Goal: Communication & Community: Participate in discussion

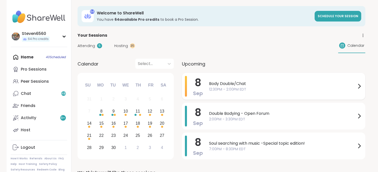
click at [361, 85] on icon at bounding box center [360, 86] width 6 height 6
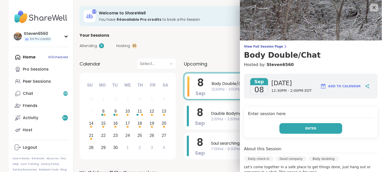
click at [308, 127] on span "Enter" at bounding box center [311, 129] width 11 height 5
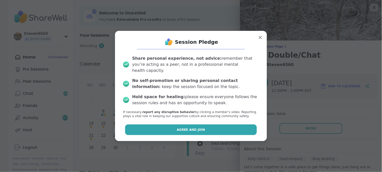
click at [201, 125] on button "Agree and Join" at bounding box center [191, 130] width 132 height 11
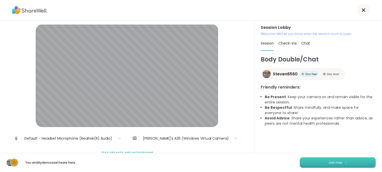
click at [329, 163] on span "Join now" at bounding box center [336, 163] width 14 height 5
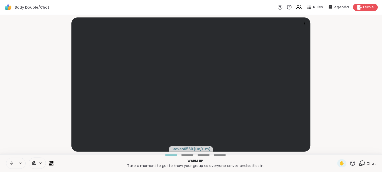
click at [324, 140] on video-player-container "Steven6560 ( He/Him )" at bounding box center [191, 85] width 376 height 136
click at [308, 136] on video at bounding box center [191, 84] width 239 height 135
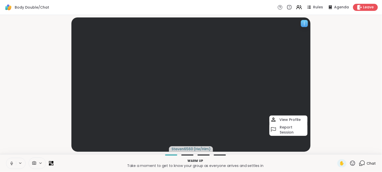
click at [308, 136] on video at bounding box center [191, 84] width 239 height 135
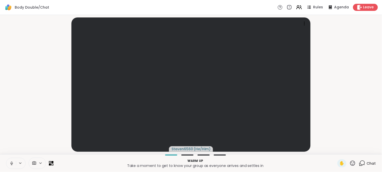
click at [363, 121] on video-player-container "Steven6560 ( He/Him )" at bounding box center [191, 85] width 376 height 136
click at [368, 6] on span "Leave" at bounding box center [369, 7] width 11 height 5
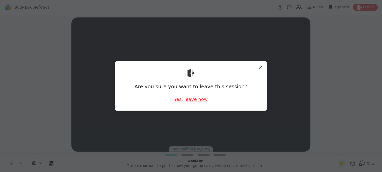
click at [180, 100] on div "Yes, leave now" at bounding box center [190, 99] width 33 height 6
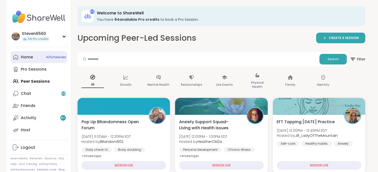
click at [34, 57] on link "Home 40 Scheduled" at bounding box center [39, 57] width 57 height 12
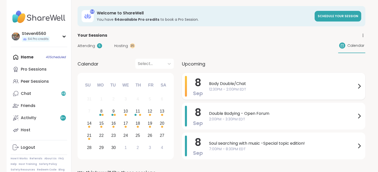
click at [221, 83] on span "Body Double/Chat" at bounding box center [282, 84] width 147 height 6
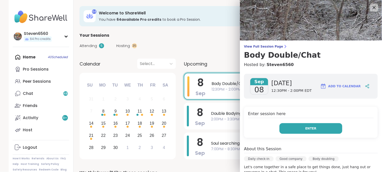
click at [280, 128] on button "Enter" at bounding box center [311, 129] width 63 height 11
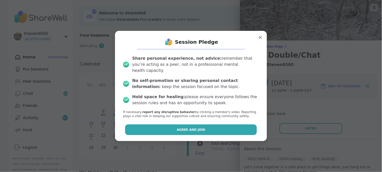
click at [226, 125] on button "Agree and Join" at bounding box center [191, 130] width 132 height 11
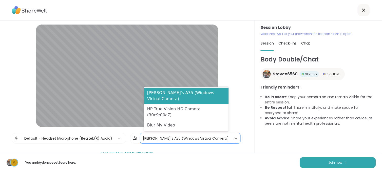
click at [180, 138] on div "[PERSON_NAME]'s A35 (Windows Virtual Camera)" at bounding box center [186, 138] width 86 height 5
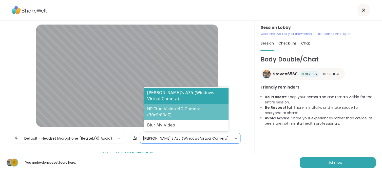
click at [182, 118] on div "HP True Vision HD Camera (30c9:00c7)" at bounding box center [186, 112] width 85 height 16
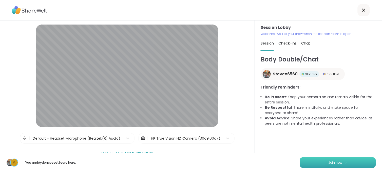
click at [346, 160] on button "Join now" at bounding box center [338, 163] width 76 height 11
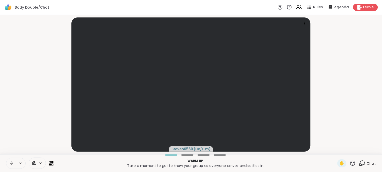
click at [361, 161] on icon at bounding box center [362, 164] width 6 height 6
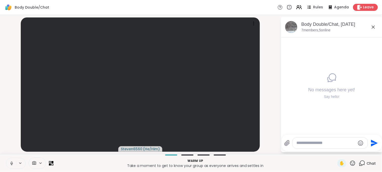
click at [37, 163] on span at bounding box center [34, 163] width 10 height 5
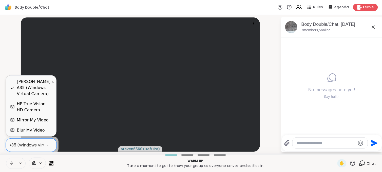
click at [48, 145] on icon at bounding box center [48, 145] width 2 height 1
click at [34, 107] on div "HP True Vision HD Camera" at bounding box center [35, 107] width 36 height 12
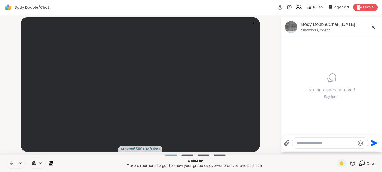
click at [267, 106] on video-player-container "Steven6560 ( He/Him )" at bounding box center [140, 85] width 275 height 136
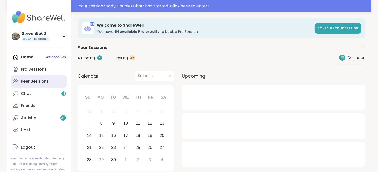
click at [38, 79] on div "Peer Sessions" at bounding box center [35, 82] width 28 height 6
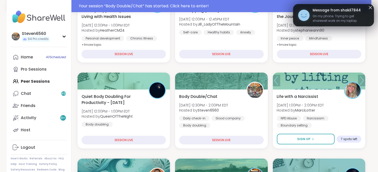
scroll to position [146, 0]
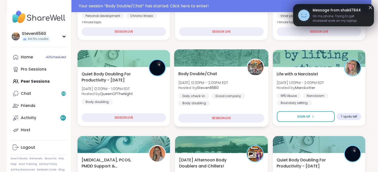
click at [241, 105] on div "Daily check-in Good company Body doubling" at bounding box center [222, 100] width 86 height 12
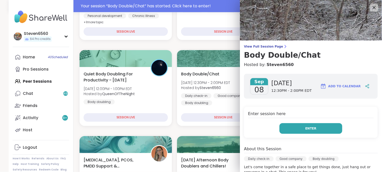
click at [288, 126] on button "Enter" at bounding box center [311, 129] width 63 height 11
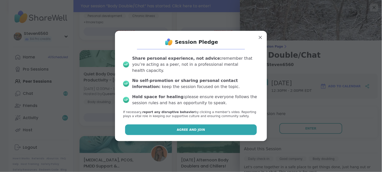
click at [222, 125] on button "Agree and Join" at bounding box center [191, 130] width 132 height 11
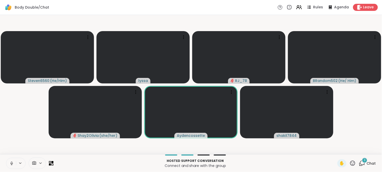
click at [37, 161] on span at bounding box center [34, 163] width 10 height 5
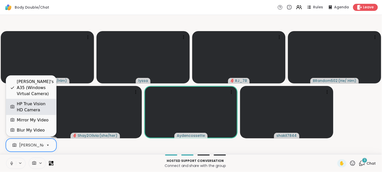
scroll to position [0, 48]
click at [39, 107] on div "HP True Vision HD Camera" at bounding box center [35, 107] width 36 height 12
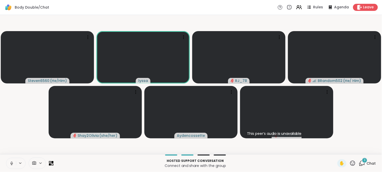
click at [367, 161] on div "3 Chat" at bounding box center [367, 164] width 17 height 8
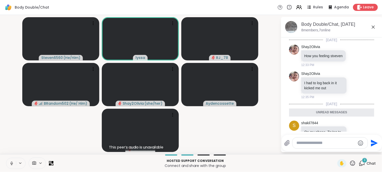
scroll to position [88, 0]
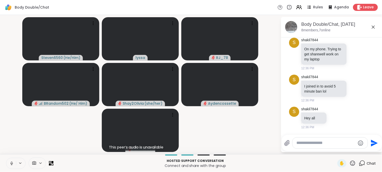
click at [305, 145] on textarea "Type your message" at bounding box center [326, 143] width 59 height 5
type textarea "*******"
click at [375, 141] on icon "Send" at bounding box center [375, 143] width 8 height 8
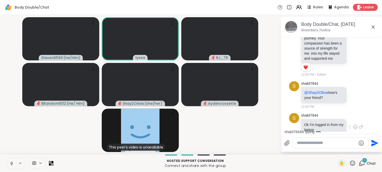
scroll to position [308, 0]
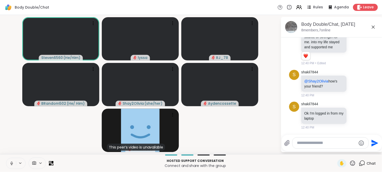
click at [318, 143] on textarea "Type your message" at bounding box center [326, 143] width 59 height 5
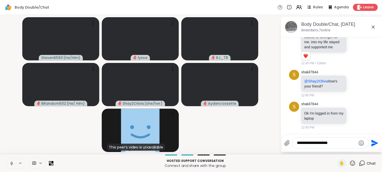
type textarea "**********"
click at [374, 144] on icon "Send" at bounding box center [375, 143] width 8 height 8
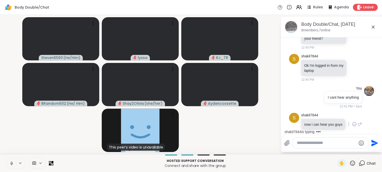
scroll to position [368, 0]
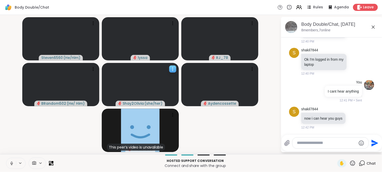
click at [166, 88] on video at bounding box center [140, 84] width 77 height 43
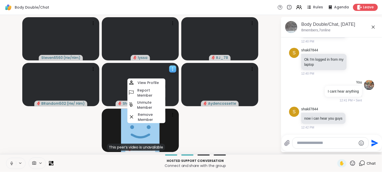
click at [166, 88] on video at bounding box center [140, 84] width 77 height 43
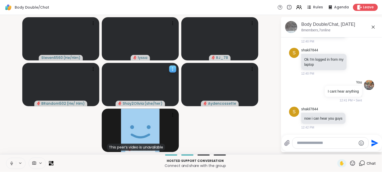
click at [166, 88] on video at bounding box center [140, 84] width 77 height 43
drag, startPoint x: 241, startPoint y: 121, endPoint x: 280, endPoint y: 72, distance: 63.1
click at [280, 72] on div "Steven6560 ( He/Him ) lyssa RJ_78 BRandom502 ( He/ Him ) Shay2Olivia ( she/her …" at bounding box center [191, 85] width 382 height 140
click at [316, 145] on textarea "Type your message" at bounding box center [326, 143] width 59 height 5
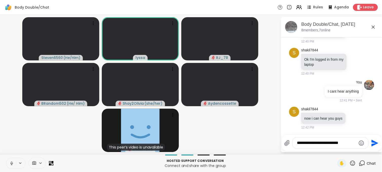
type textarea "**********"
click at [374, 141] on icon "Send" at bounding box center [375, 143] width 7 height 7
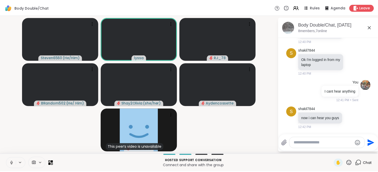
scroll to position [400, 0]
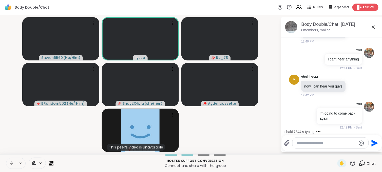
click at [364, 7] on span "Leave" at bounding box center [369, 7] width 11 height 5
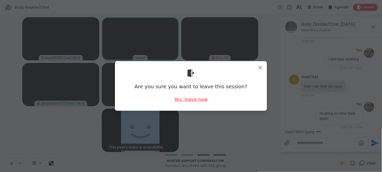
click at [189, 98] on div "Yes, leave now" at bounding box center [190, 99] width 33 height 6
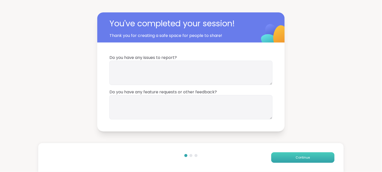
click at [283, 155] on button "Continue" at bounding box center [303, 158] width 63 height 11
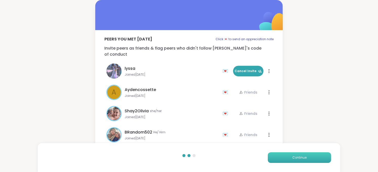
click at [283, 155] on button "Continue" at bounding box center [299, 158] width 63 height 11
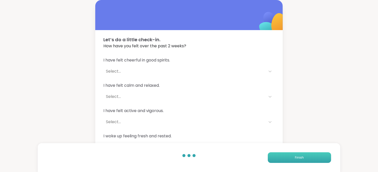
click at [283, 155] on button "Finish" at bounding box center [299, 158] width 63 height 11
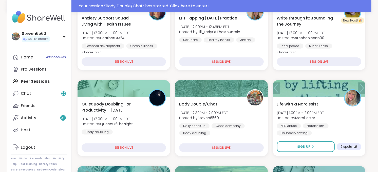
scroll to position [124, 0]
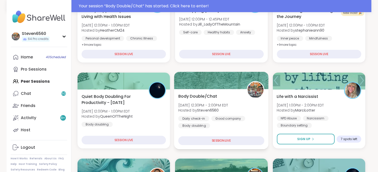
click at [233, 121] on div "Daily check-in Good company Body doubling" at bounding box center [222, 122] width 86 height 12
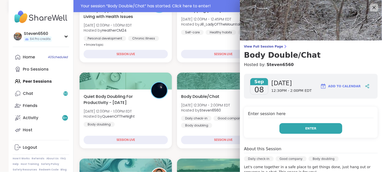
click at [306, 126] on button "Enter" at bounding box center [311, 129] width 63 height 11
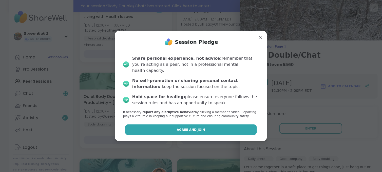
click at [205, 128] on button "Agree and Join" at bounding box center [191, 130] width 132 height 11
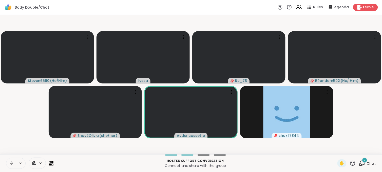
click at [37, 162] on span at bounding box center [34, 163] width 10 height 5
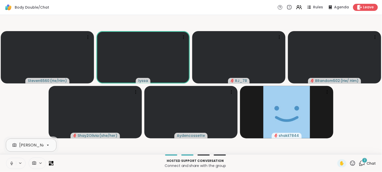
scroll to position [0, 48]
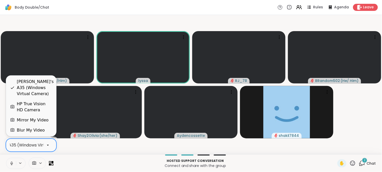
click at [49, 145] on icon at bounding box center [48, 145] width 5 height 5
click at [44, 104] on div "HP True Vision HD Camera" at bounding box center [35, 107] width 36 height 12
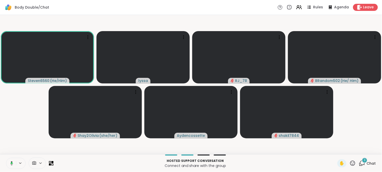
click at [350, 162] on icon at bounding box center [353, 164] width 6 height 6
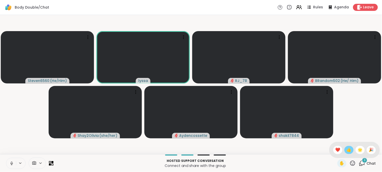
click at [347, 151] on div "👍" at bounding box center [349, 150] width 9 height 8
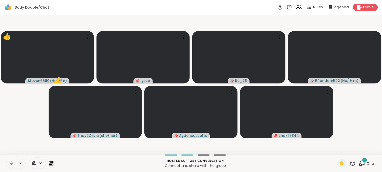
click at [365, 160] on div "3 Chat" at bounding box center [367, 164] width 17 height 8
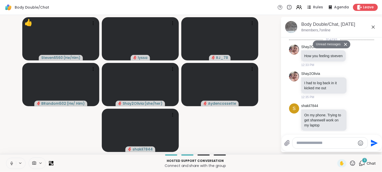
scroll to position [569, 0]
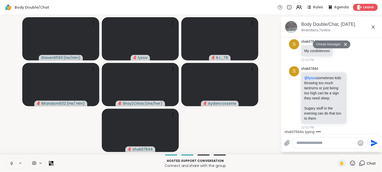
click at [306, 141] on textarea "Type your message" at bounding box center [326, 143] width 59 height 5
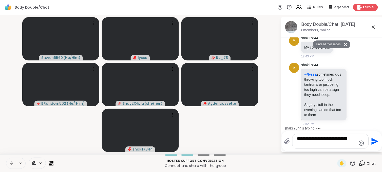
type textarea "**********"
click at [371, 139] on icon "Send" at bounding box center [375, 142] width 8 height 8
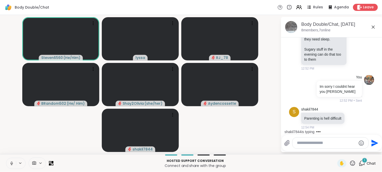
scroll to position [622, 0]
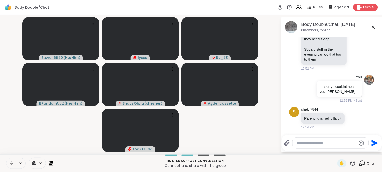
click at [312, 143] on textarea "Type your message" at bounding box center [326, 143] width 59 height 5
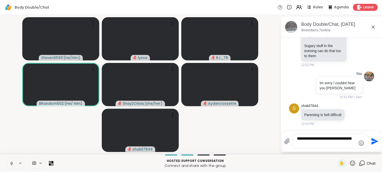
type textarea "**********"
click at [373, 141] on icon "Send" at bounding box center [375, 142] width 8 height 8
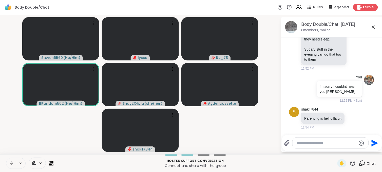
scroll to position [654, 0]
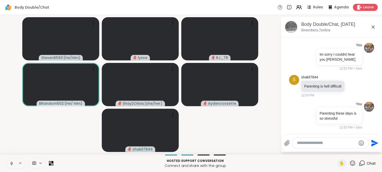
click at [303, 141] on textarea "Type your message" at bounding box center [326, 143] width 59 height 5
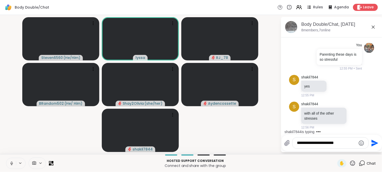
scroll to position [745, 0]
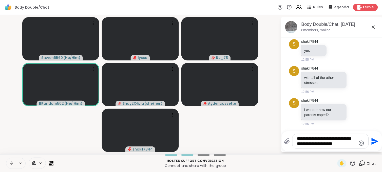
click at [354, 144] on textarea "**********" at bounding box center [326, 141] width 59 height 10
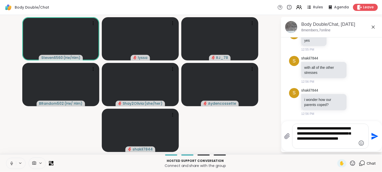
type textarea "**********"
click at [374, 139] on icon "Send" at bounding box center [375, 137] width 8 height 8
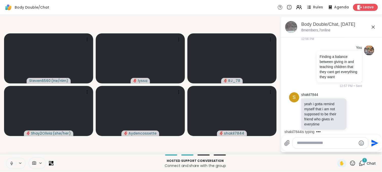
scroll to position [845, 0]
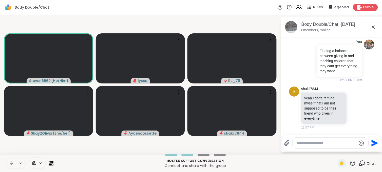
click at [320, 147] on div at bounding box center [331, 143] width 76 height 11
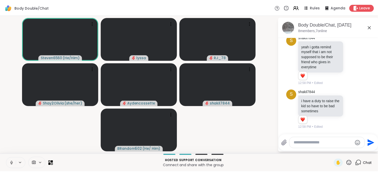
scroll to position [946, 0]
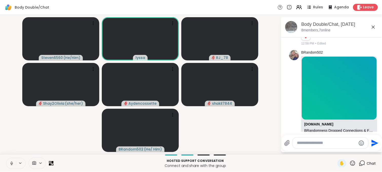
click at [321, 142] on textarea "Type your message" at bounding box center [326, 143] width 59 height 5
click at [315, 142] on textarea "Type your message" at bounding box center [326, 143] width 59 height 5
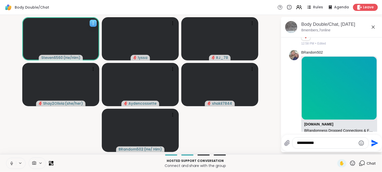
type textarea "**********"
click at [52, 39] on video at bounding box center [60, 38] width 77 height 43
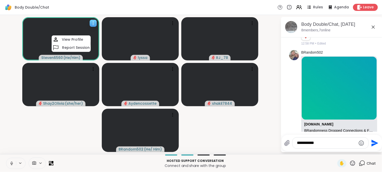
click at [42, 41] on video at bounding box center [60, 38] width 77 height 43
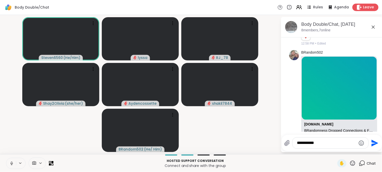
click at [365, 6] on span "Leave" at bounding box center [369, 7] width 11 height 5
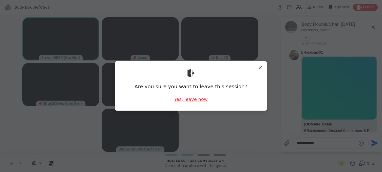
click at [186, 98] on div "Yes, leave now" at bounding box center [190, 99] width 33 height 6
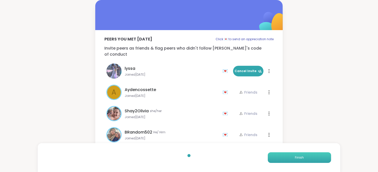
click at [289, 154] on button "Finish" at bounding box center [299, 158] width 63 height 11
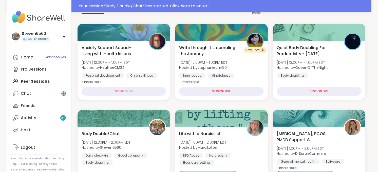
scroll to position [124, 0]
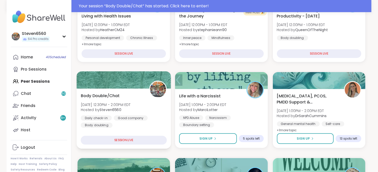
click at [110, 118] on div "Daily check-in" at bounding box center [96, 118] width 31 height 5
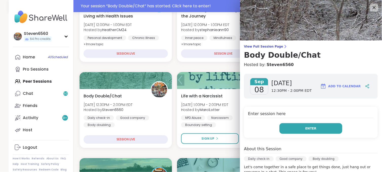
click at [320, 126] on button "Enter" at bounding box center [311, 129] width 63 height 11
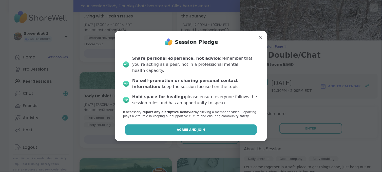
click at [197, 128] on span "Agree and Join" at bounding box center [191, 130] width 28 height 5
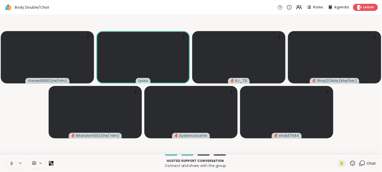
click at [38, 162] on span at bounding box center [34, 163] width 10 height 5
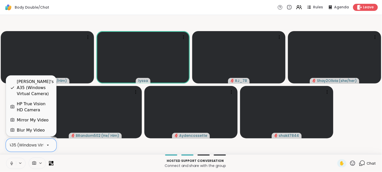
click at [46, 143] on icon at bounding box center [48, 145] width 5 height 5
click at [40, 108] on div "HP True Vision HD Camera" at bounding box center [35, 107] width 36 height 12
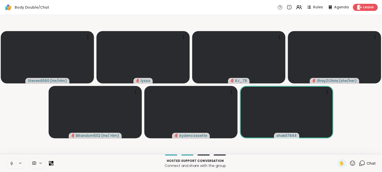
click at [359, 164] on icon at bounding box center [362, 164] width 6 height 6
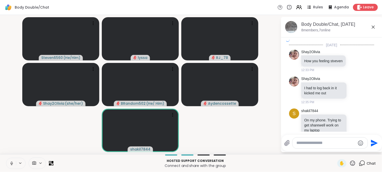
scroll to position [1024, 0]
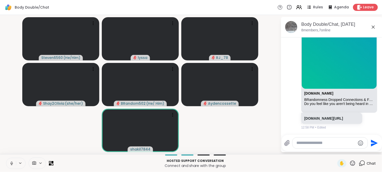
click at [310, 146] on textarea "Type your message" at bounding box center [326, 143] width 59 height 5
type textarea "**********"
click at [373, 145] on icon "Send" at bounding box center [375, 143] width 7 height 7
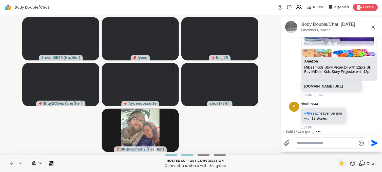
scroll to position [1167, 0]
click at [353, 57] on img at bounding box center [339, 24] width 75 height 63
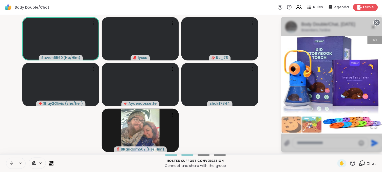
click at [376, 21] on circle at bounding box center [377, 23] width 6 height 6
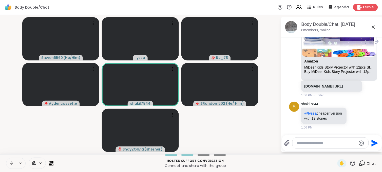
click at [318, 148] on div at bounding box center [331, 143] width 76 height 11
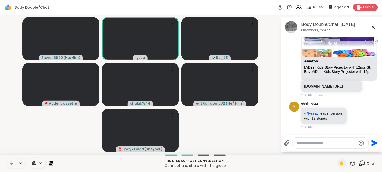
click at [316, 143] on textarea "Type your message" at bounding box center [326, 143] width 59 height 5
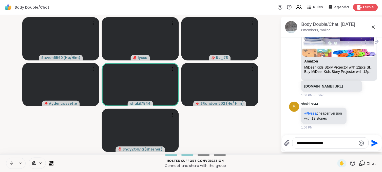
type textarea "**********"
click at [374, 145] on icon "Send" at bounding box center [375, 143] width 8 height 8
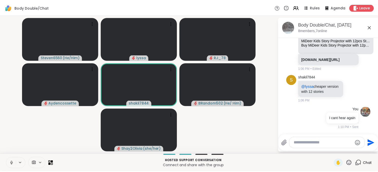
scroll to position [1306, 0]
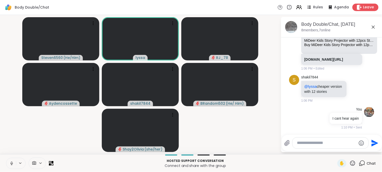
click at [367, 5] on span "Leave" at bounding box center [369, 7] width 11 height 5
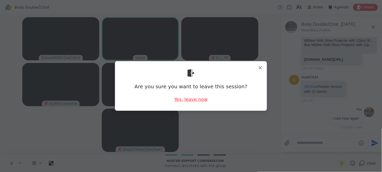
click at [182, 96] on div "Yes, leave now" at bounding box center [190, 99] width 33 height 6
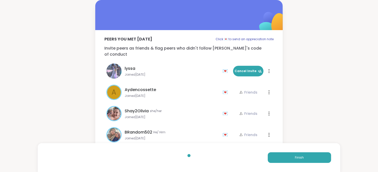
drag, startPoint x: 182, startPoint y: 96, endPoint x: 270, endPoint y: 137, distance: 97.5
click at [270, 137] on ul "lyssa Joined May 2025 💌 Cancel Invite 💌 Cancel Invite A Aydencossette Joined Ju…" at bounding box center [188, 106] width 169 height 91
drag, startPoint x: 270, startPoint y: 137, endPoint x: 301, endPoint y: 156, distance: 35.8
click at [301, 156] on span "Finish" at bounding box center [299, 158] width 9 height 5
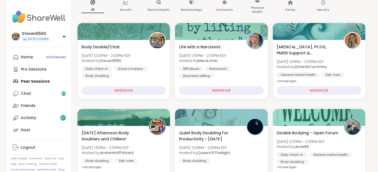
scroll to position [90, 0]
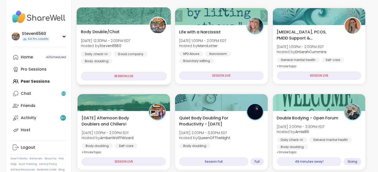
click at [98, 68] on div "Body Double/Chat Mon, Sep 08 | 12:30PM - 2:00PM EDT Hosted by Steven6560 Daily …" at bounding box center [124, 55] width 95 height 60
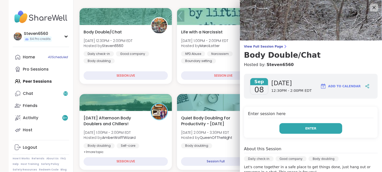
click at [280, 128] on button "Enter" at bounding box center [311, 129] width 63 height 11
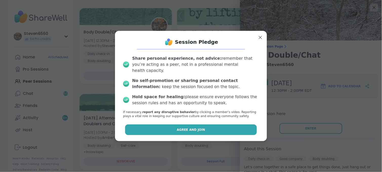
click at [243, 127] on button "Agree and Join" at bounding box center [191, 130] width 132 height 11
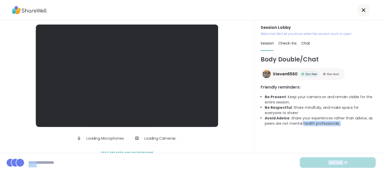
drag, startPoint x: 243, startPoint y: 127, endPoint x: 310, endPoint y: 133, distance: 67.7
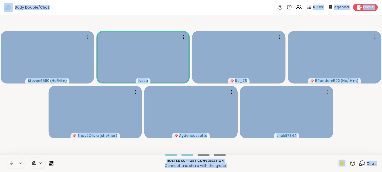
click at [292, 148] on video-player-container "Steven6560 ( He/Him ) lyssa RJ_78 BRandom502 ( He/ Him ) Shay2Olivia ( she/her …" at bounding box center [191, 85] width 376 height 136
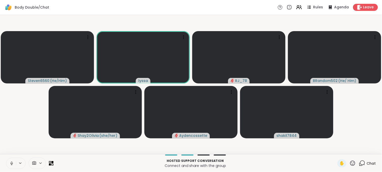
click at [40, 163] on icon at bounding box center [41, 163] width 2 height 1
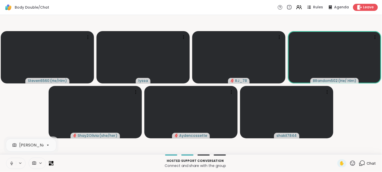
scroll to position [0, 48]
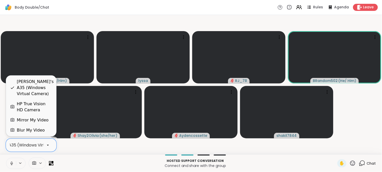
click at [47, 146] on icon at bounding box center [48, 145] width 5 height 5
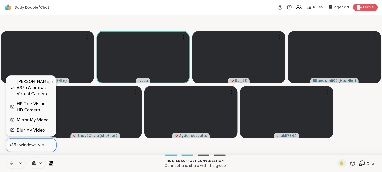
click at [44, 104] on div "HP True Vision HD Camera" at bounding box center [35, 107] width 36 height 12
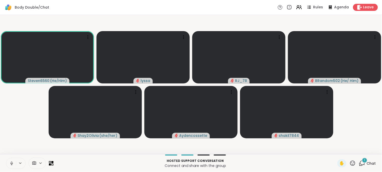
click at [363, 161] on div "1" at bounding box center [365, 161] width 6 height 6
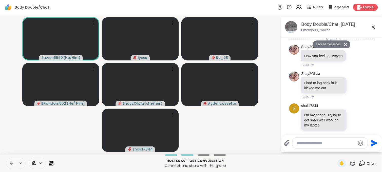
scroll to position [1659, 0]
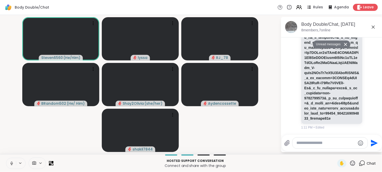
click at [332, 44] on button "Unread messages" at bounding box center [327, 45] width 29 height 8
click at [344, 43] on icon at bounding box center [346, 44] width 4 height 3
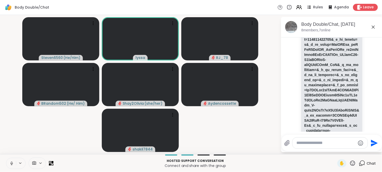
scroll to position [1421, 0]
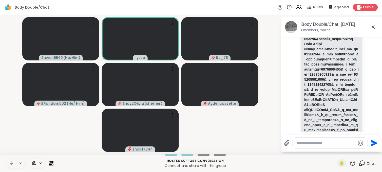
click at [378, 39] on html "Body Double/Chat Rules Agenda Leave Steven6560 ( He/Him ) lyssa RJ_78 BRandom50…" at bounding box center [191, 86] width 382 height 172
click at [320, 146] on textarea "Type your message" at bounding box center [326, 143] width 59 height 5
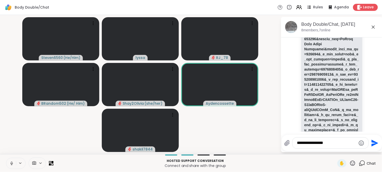
type textarea "**********"
click at [372, 140] on icon "Send" at bounding box center [375, 143] width 8 height 8
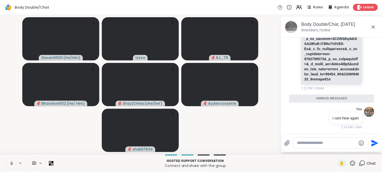
scroll to position [1674, 0]
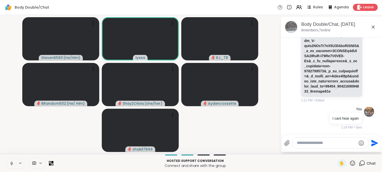
click at [310, 143] on textarea "Type your message" at bounding box center [326, 143] width 59 height 5
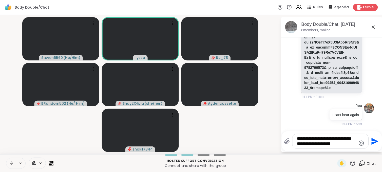
type textarea "**********"
click at [374, 144] on icon "Send" at bounding box center [375, 142] width 8 height 8
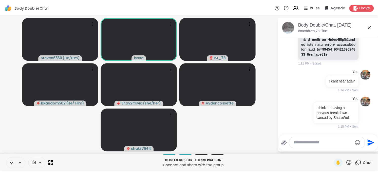
scroll to position [1719, 0]
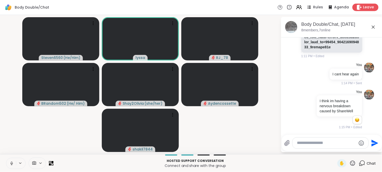
click at [367, 5] on span "Leave" at bounding box center [369, 7] width 11 height 5
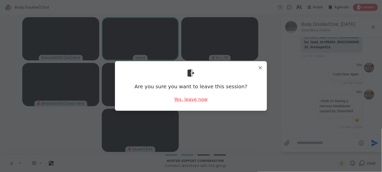
click at [192, 98] on div "Yes, leave now" at bounding box center [190, 99] width 33 height 6
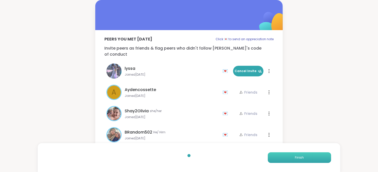
click at [279, 157] on button "Finish" at bounding box center [299, 158] width 63 height 11
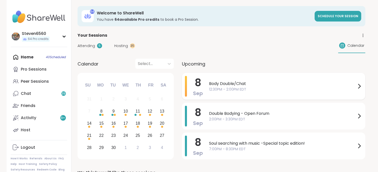
click at [241, 85] on span "Body Double/Chat" at bounding box center [282, 84] width 147 height 6
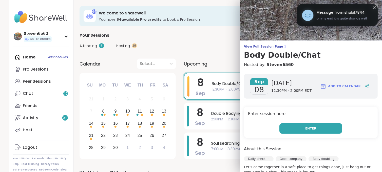
click at [291, 128] on button "Enter" at bounding box center [311, 129] width 63 height 11
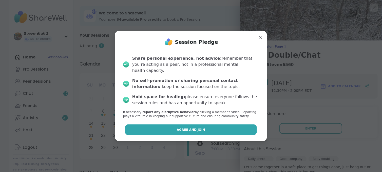
click at [211, 125] on button "Agree and Join" at bounding box center [191, 130] width 132 height 11
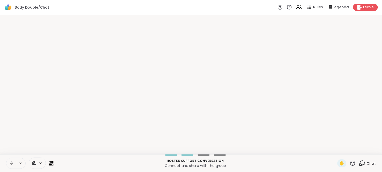
click at [330, 163] on p "Hosted support conversation" at bounding box center [196, 161] width 278 height 5
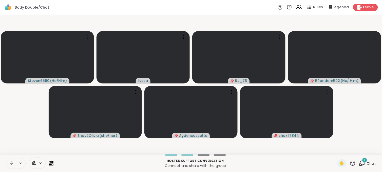
click at [41, 162] on icon at bounding box center [41, 164] width 4 height 4
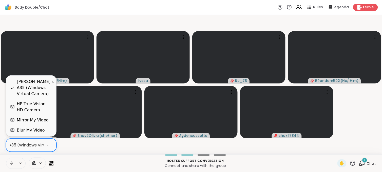
click at [47, 146] on icon at bounding box center [48, 145] width 5 height 5
click at [36, 103] on div "HP True Vision HD Camera" at bounding box center [35, 107] width 36 height 12
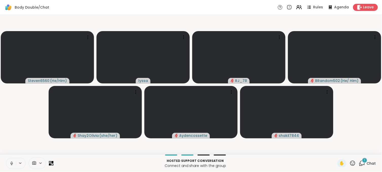
click at [369, 161] on span "Chat" at bounding box center [371, 163] width 9 height 5
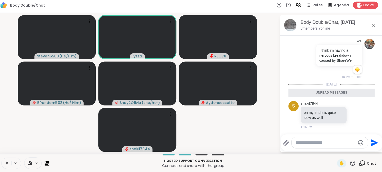
scroll to position [0, 0]
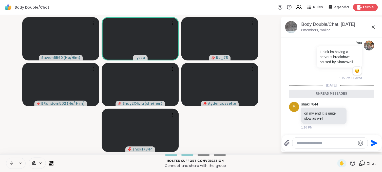
click at [311, 143] on textarea "Type your message" at bounding box center [326, 143] width 59 height 5
type textarea "*"
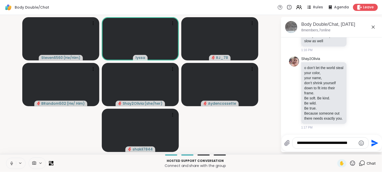
scroll to position [1839, 0]
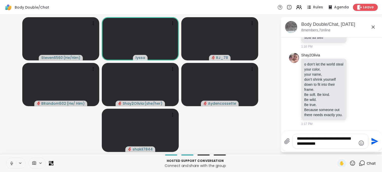
type textarea "**********"
click at [373, 143] on icon "Send" at bounding box center [375, 141] width 7 height 7
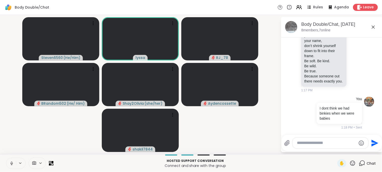
scroll to position [1903, 0]
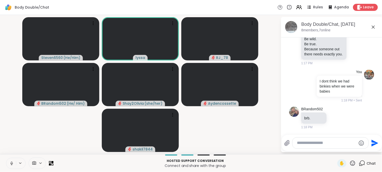
click at [12, 162] on icon at bounding box center [11, 164] width 5 height 5
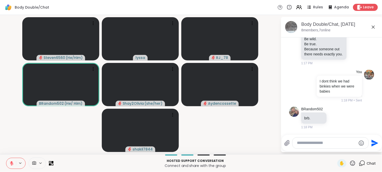
click at [14, 160] on button at bounding box center [11, 164] width 10 height 11
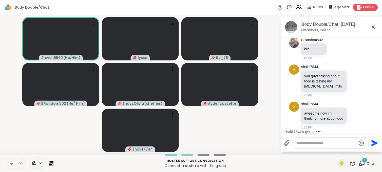
scroll to position [1983, 0]
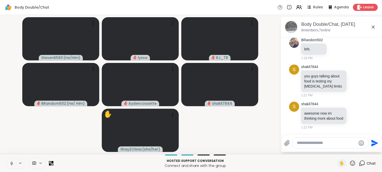
click at [306, 140] on div at bounding box center [331, 143] width 76 height 11
click at [301, 143] on textarea "Type your message" at bounding box center [326, 143] width 59 height 5
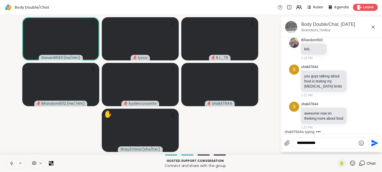
scroll to position [2020, 0]
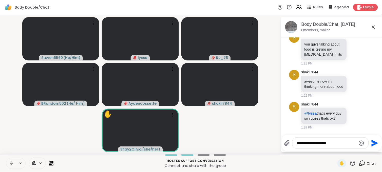
type textarea "**********"
click at [373, 142] on icon "Send" at bounding box center [375, 143] width 7 height 7
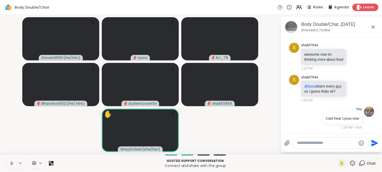
click at [364, 8] on span "Leave" at bounding box center [369, 7] width 11 height 5
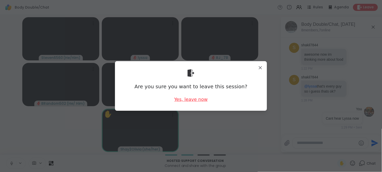
click at [195, 98] on div "Yes, leave now" at bounding box center [190, 99] width 33 height 6
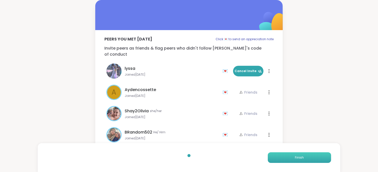
click at [288, 157] on button "Finish" at bounding box center [299, 158] width 63 height 11
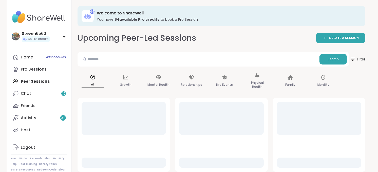
drag, startPoint x: 321, startPoint y: 115, endPoint x: 117, endPoint y: 129, distance: 204.9
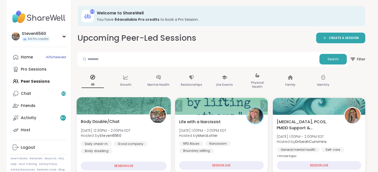
click at [145, 130] on div "Body Double/Chat Mon, Sep 08 | 12:30PM - 2:00PM EDT Hosted by Steven6560 Daily …" at bounding box center [124, 136] width 86 height 35
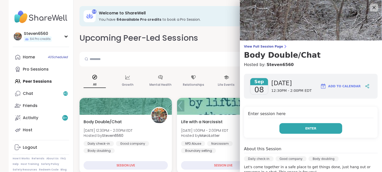
click at [288, 128] on button "Enter" at bounding box center [311, 129] width 63 height 11
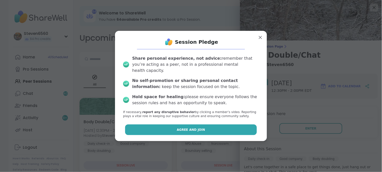
click at [215, 129] on button "Agree and Join" at bounding box center [191, 130] width 132 height 11
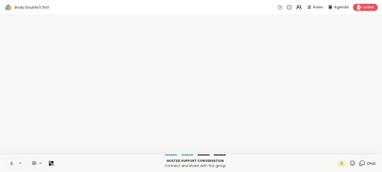
click at [322, 161] on p "Hosted support conversation" at bounding box center [196, 161] width 278 height 5
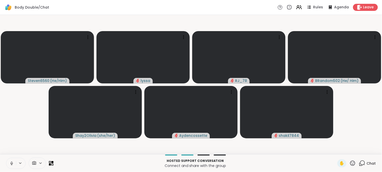
click at [40, 162] on icon at bounding box center [41, 164] width 4 height 4
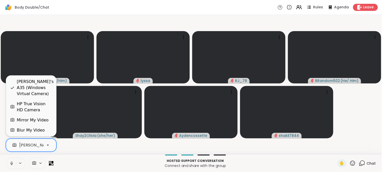
scroll to position [0, 48]
click at [46, 146] on icon at bounding box center [48, 145] width 5 height 5
click at [30, 106] on div "HP True Vision HD Camera" at bounding box center [35, 107] width 36 height 12
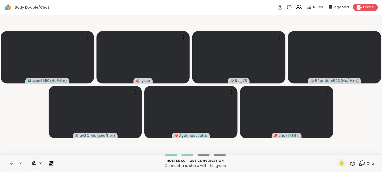
click at [367, 163] on span "Chat" at bounding box center [371, 163] width 9 height 5
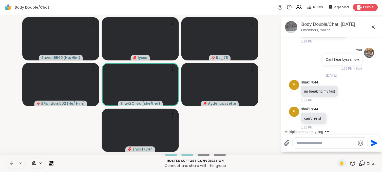
scroll to position [2101, 0]
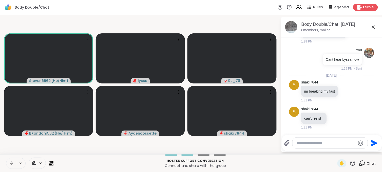
click at [302, 141] on textarea "Type your message" at bounding box center [326, 143] width 59 height 5
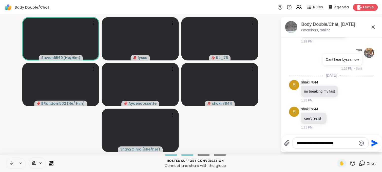
type textarea "**********"
click at [374, 140] on icon "Send" at bounding box center [375, 143] width 8 height 8
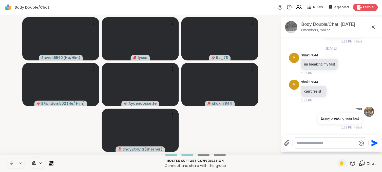
click at [312, 143] on textarea "Type your message" at bounding box center [326, 143] width 59 height 5
click at [311, 143] on textarea "Type your message" at bounding box center [326, 143] width 59 height 5
drag, startPoint x: 311, startPoint y: 143, endPoint x: 306, endPoint y: 141, distance: 5.1
click at [306, 141] on textarea "Type your message" at bounding box center [326, 143] width 59 height 5
type textarea "**********"
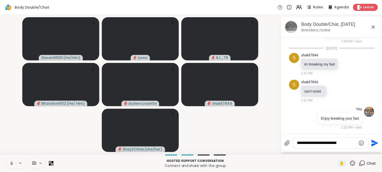
click at [377, 143] on icon "Send" at bounding box center [375, 143] width 8 height 8
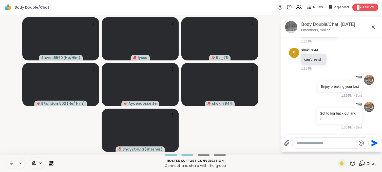
click at [364, 6] on span "Leave" at bounding box center [369, 7] width 11 height 5
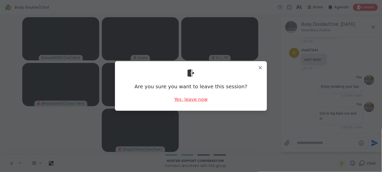
click at [197, 98] on div "Yes, leave now" at bounding box center [190, 99] width 33 height 6
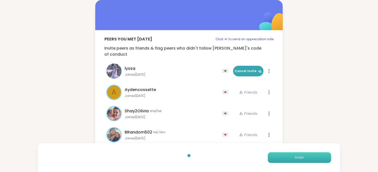
click at [283, 155] on button "Finish" at bounding box center [299, 158] width 63 height 11
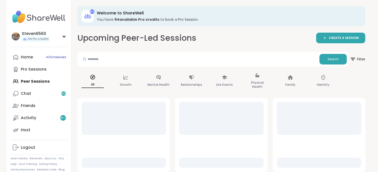
click at [42, 80] on div "Home 40 Scheduled Pro Sessions Peer Sessions Chat 40 Friends Activity 9 + Host" at bounding box center [39, 93] width 57 height 85
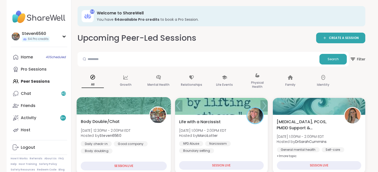
click at [136, 126] on div "Body Double/Chat Mon, Sep 08 | 12:30PM - 2:00PM EDT Hosted by Steven6560 Daily …" at bounding box center [124, 136] width 86 height 35
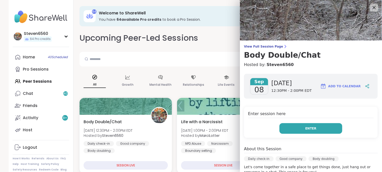
click at [294, 126] on button "Enter" at bounding box center [311, 129] width 63 height 11
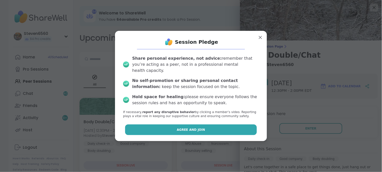
click at [205, 125] on button "Agree and Join" at bounding box center [191, 130] width 132 height 11
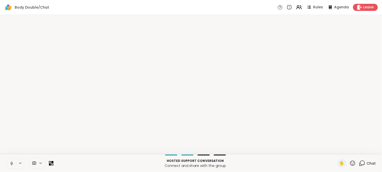
click at [310, 162] on p "Hosted support conversation" at bounding box center [196, 161] width 278 height 5
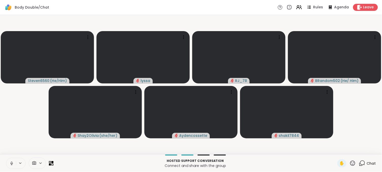
click at [39, 162] on icon at bounding box center [41, 164] width 4 height 4
click at [32, 143] on div "[PERSON_NAME]'s A35 (Windows Virtual Camera)" at bounding box center [20, 146] width 99 height 6
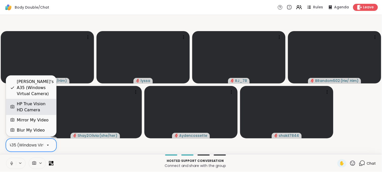
click at [21, 107] on div "HP True Vision HD Camera" at bounding box center [35, 107] width 36 height 12
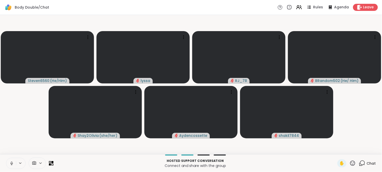
click at [368, 163] on span "Chat" at bounding box center [371, 163] width 9 height 5
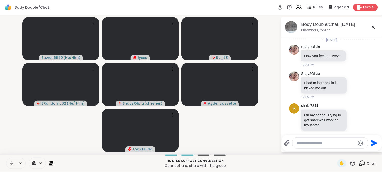
scroll to position [2160, 0]
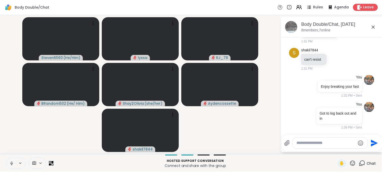
click at [246, 138] on video-player-container "Steven6560 ( He/Him ) lyssa RJ_78 BRandom502 ( He/ Him ) Shay2Olivia ( she/her …" at bounding box center [140, 85] width 275 height 136
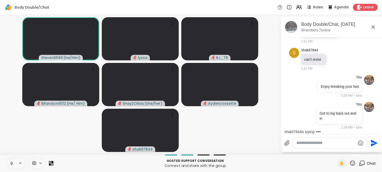
scroll to position [2203, 0]
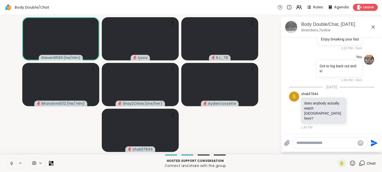
click at [297, 143] on div at bounding box center [330, 143] width 75 height 11
click at [301, 140] on div at bounding box center [330, 143] width 75 height 11
click at [295, 141] on div at bounding box center [330, 143] width 75 height 11
click at [305, 145] on textarea "Type your message" at bounding box center [326, 143] width 59 height 5
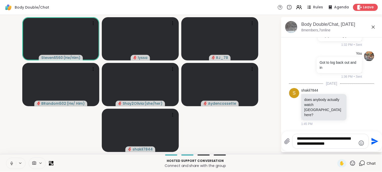
type textarea "**********"
click at [369, 140] on div "**********" at bounding box center [331, 141] width 77 height 15
click at [373, 141] on icon "Send" at bounding box center [375, 141] width 7 height 7
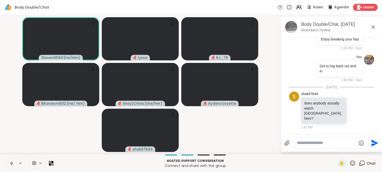
scroll to position [2240, 0]
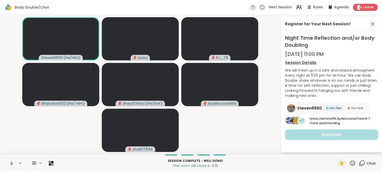
click at [367, 162] on span "Chat" at bounding box center [371, 163] width 9 height 5
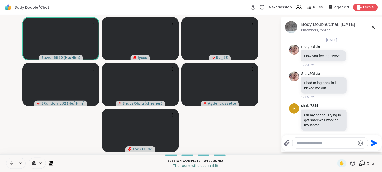
scroll to position [2235, 0]
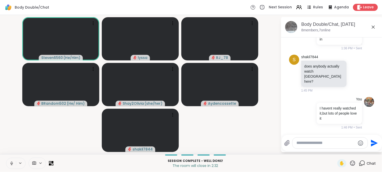
click at [300, 143] on textarea "Type your message" at bounding box center [326, 143] width 59 height 5
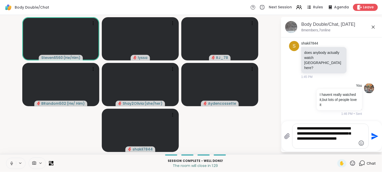
type textarea "**********"
click at [373, 140] on icon "Send" at bounding box center [375, 137] width 8 height 8
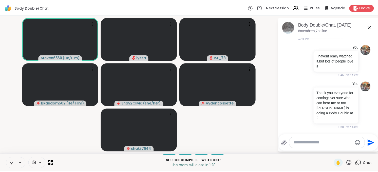
scroll to position [2282, 0]
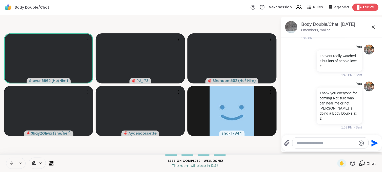
click at [364, 5] on span "Leave" at bounding box center [369, 7] width 11 height 5
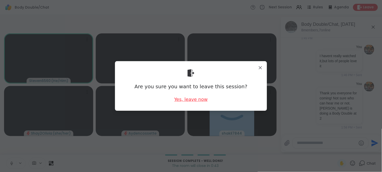
click at [192, 98] on div "Yes, leave now" at bounding box center [190, 99] width 33 height 6
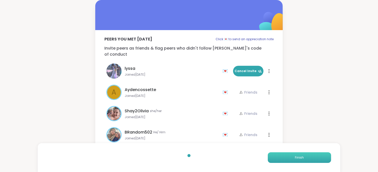
click at [305, 160] on button "Finish" at bounding box center [299, 158] width 63 height 11
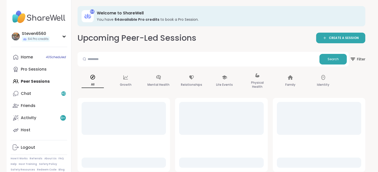
click at [44, 81] on div "Home 40 Scheduled Pro Sessions Peer Sessions Chat 40 Friends Activity 9 + Host" at bounding box center [39, 93] width 57 height 85
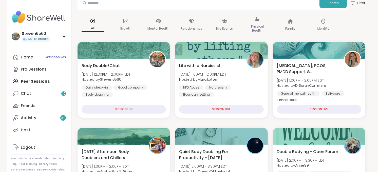
scroll to position [98, 0]
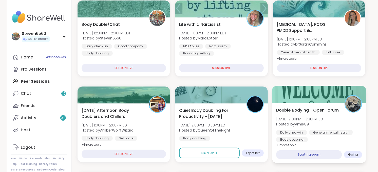
click at [315, 127] on span "Hosted by Amie89" at bounding box center [300, 124] width 49 height 5
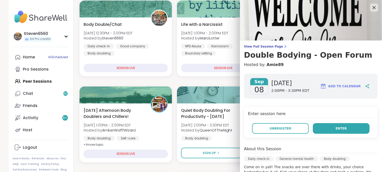
click at [325, 126] on button "Enter" at bounding box center [341, 129] width 57 height 11
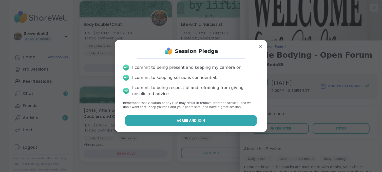
click at [210, 117] on button "Agree and Join" at bounding box center [191, 121] width 132 height 11
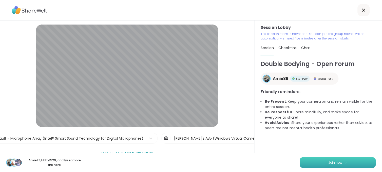
click at [316, 158] on button "Join now" at bounding box center [338, 163] width 76 height 11
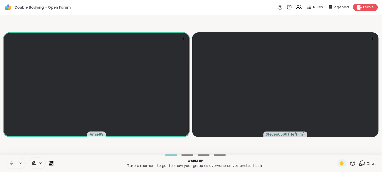
click at [37, 162] on span at bounding box center [34, 163] width 10 height 5
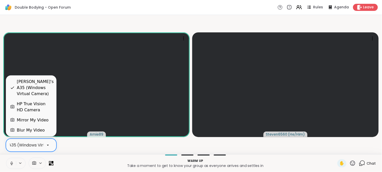
click at [48, 145] on icon at bounding box center [48, 145] width 5 height 5
click at [40, 107] on div "HP True Vision HD Camera" at bounding box center [35, 107] width 36 height 12
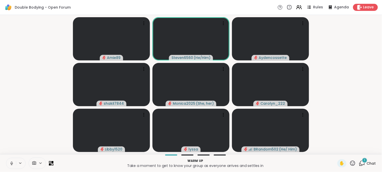
click at [362, 166] on icon at bounding box center [362, 164] width 6 height 6
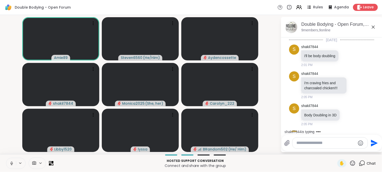
scroll to position [39, 0]
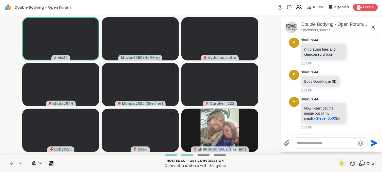
click at [299, 145] on textarea "Type your message" at bounding box center [326, 143] width 59 height 5
type textarea "*****"
click at [372, 142] on icon "Send" at bounding box center [375, 143] width 8 height 8
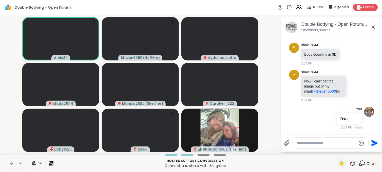
scroll to position [74, 0]
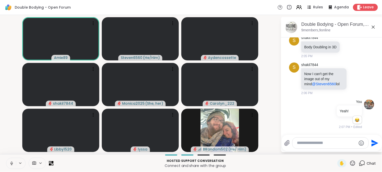
click at [9, 163] on icon at bounding box center [11, 164] width 5 height 5
click at [9, 166] on button at bounding box center [11, 164] width 10 height 11
click at [13, 164] on icon at bounding box center [11, 164] width 5 height 5
click at [11, 163] on icon at bounding box center [11, 164] width 5 height 5
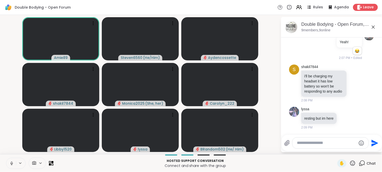
scroll to position [155, 0]
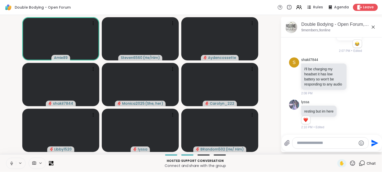
click at [326, 144] on textarea "Type your message" at bounding box center [326, 143] width 59 height 5
type textarea "**********"
click at [376, 144] on icon "Send" at bounding box center [375, 143] width 7 height 7
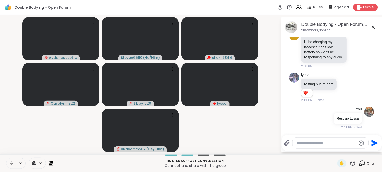
click at [322, 147] on div at bounding box center [331, 143] width 76 height 11
click at [319, 144] on textarea "Type your message" at bounding box center [326, 143] width 59 height 5
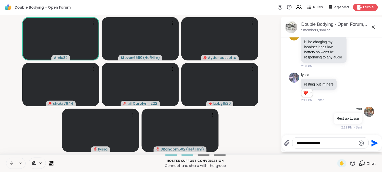
type textarea "**********"
click at [374, 143] on icon "Send" at bounding box center [375, 143] width 7 height 7
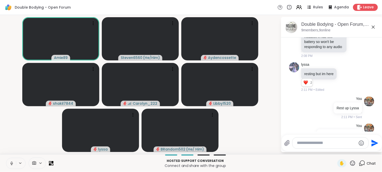
scroll to position [209, 0]
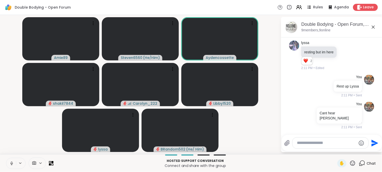
click at [332, 148] on div at bounding box center [331, 143] width 76 height 11
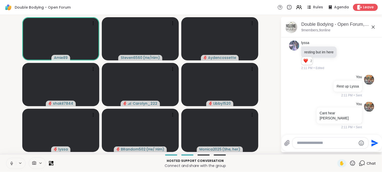
click at [338, 145] on textarea "Type your message" at bounding box center [326, 143] width 59 height 5
click at [311, 143] on textarea "Type your message" at bounding box center [326, 143] width 59 height 5
type textarea "**********"
click at [369, 141] on button "Send" at bounding box center [374, 143] width 11 height 11
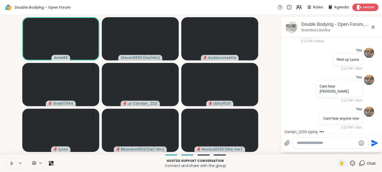
scroll to position [268, 0]
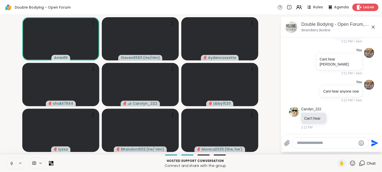
click at [364, 7] on span "Leave" at bounding box center [369, 7] width 11 height 5
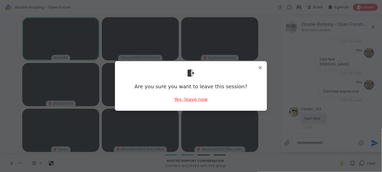
click at [194, 98] on div "Yes, leave now" at bounding box center [190, 99] width 33 height 6
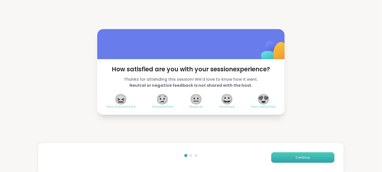
click at [276, 157] on button "Continue" at bounding box center [303, 158] width 63 height 11
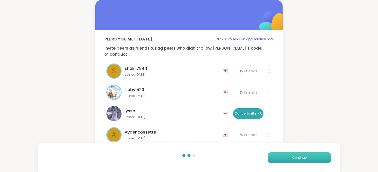
click at [280, 157] on button "Continue" at bounding box center [299, 158] width 63 height 11
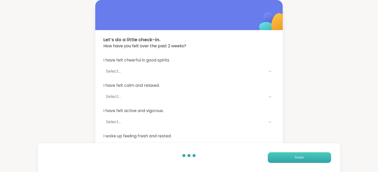
click at [280, 157] on button "Finish" at bounding box center [299, 158] width 63 height 11
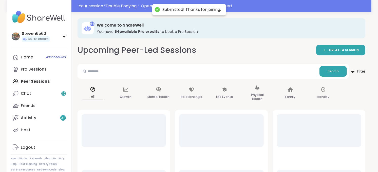
drag, startPoint x: 280, startPoint y: 157, endPoint x: 310, endPoint y: 141, distance: 33.4
click at [310, 141] on div at bounding box center [319, 147] width 93 height 74
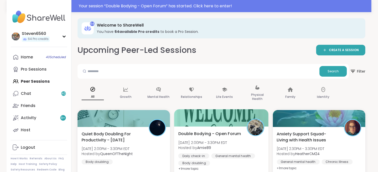
click at [227, 151] on span "Hosted by Amie89" at bounding box center [203, 148] width 49 height 5
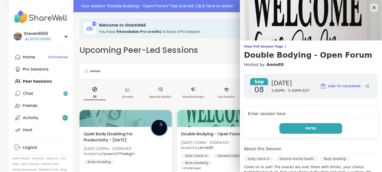
click at [286, 125] on button "Enter" at bounding box center [311, 129] width 63 height 11
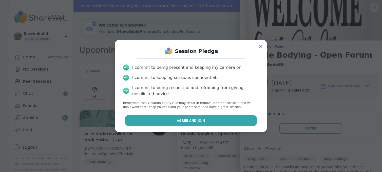
click at [209, 119] on button "Agree and Join" at bounding box center [191, 121] width 132 height 11
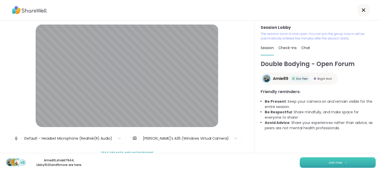
click at [321, 163] on button "Join now" at bounding box center [338, 163] width 76 height 11
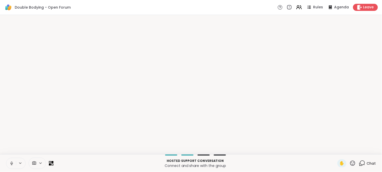
click at [321, 162] on p "Hosted support conversation" at bounding box center [196, 161] width 278 height 5
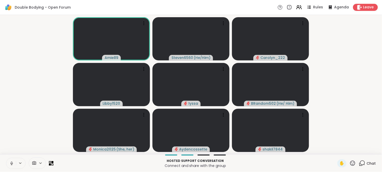
click at [40, 163] on icon at bounding box center [41, 163] width 2 height 1
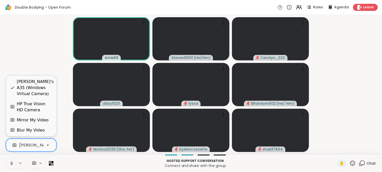
scroll to position [0, 48]
click at [48, 145] on icon at bounding box center [48, 145] width 5 height 5
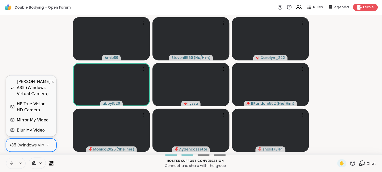
click at [46, 108] on div "HP True Vision HD Camera" at bounding box center [35, 107] width 36 height 12
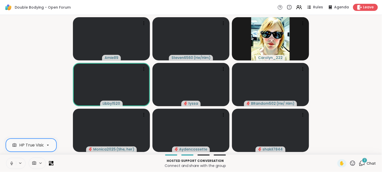
click at [364, 160] on span "2" at bounding box center [365, 161] width 2 height 4
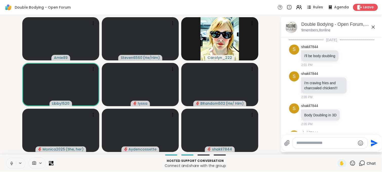
scroll to position [379, 0]
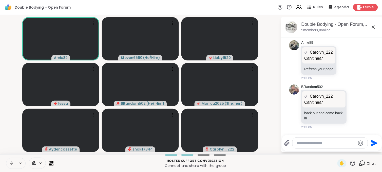
click at [318, 146] on textarea "Type your message" at bounding box center [326, 143] width 59 height 5
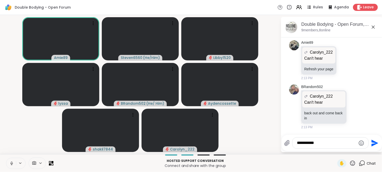
type textarea "**********"
click at [375, 145] on icon "Send" at bounding box center [375, 143] width 7 height 7
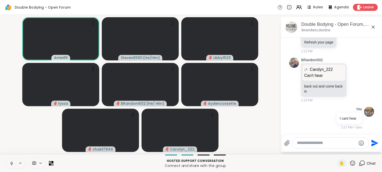
scroll to position [394, 0]
click at [358, 7] on icon at bounding box center [359, 7] width 5 height 5
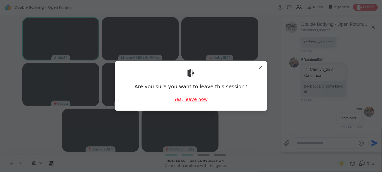
click at [198, 98] on div "Yes, leave now" at bounding box center [190, 99] width 33 height 6
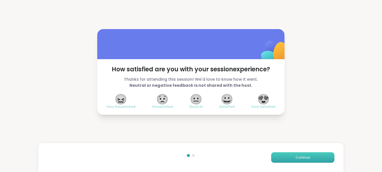
click at [282, 157] on button "Continue" at bounding box center [303, 158] width 63 height 11
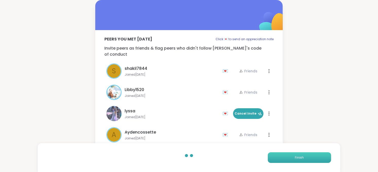
click at [282, 157] on button "Finish" at bounding box center [299, 158] width 63 height 11
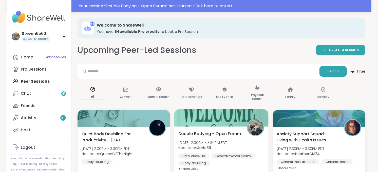
click at [197, 136] on span "Double Bodying - Open Forum" at bounding box center [210, 134] width 63 height 6
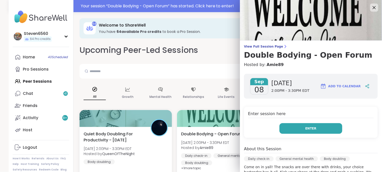
click at [280, 126] on button "Enter" at bounding box center [311, 129] width 63 height 11
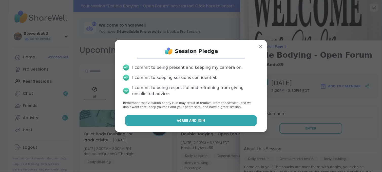
click at [233, 123] on button "Agree and Join" at bounding box center [191, 121] width 132 height 11
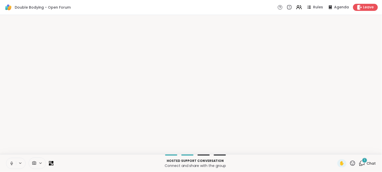
click at [323, 164] on p "Connect and share with the group" at bounding box center [196, 166] width 278 height 5
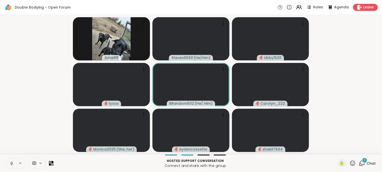
click at [36, 162] on icon at bounding box center [34, 163] width 5 height 5
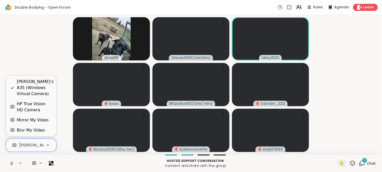
click at [32, 105] on div "HP True Vision HD Camera" at bounding box center [35, 107] width 36 height 12
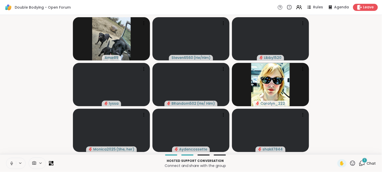
click at [367, 163] on span "Chat" at bounding box center [371, 163] width 9 height 5
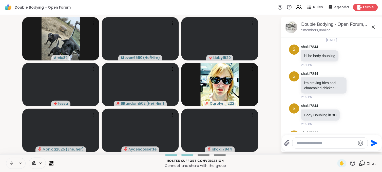
scroll to position [434, 0]
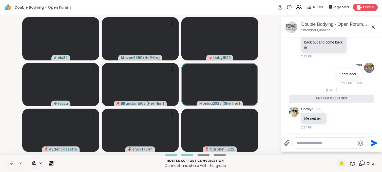
click at [351, 165] on icon at bounding box center [353, 163] width 5 height 5
click at [350, 163] on icon at bounding box center [353, 164] width 6 height 6
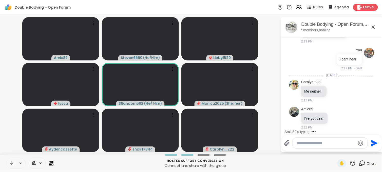
scroll to position [448, 0]
click at [304, 143] on textarea "Type your message" at bounding box center [326, 143] width 59 height 5
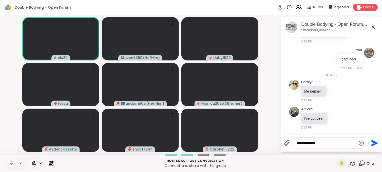
type textarea "**********"
click at [374, 143] on icon "Send" at bounding box center [375, 143] width 7 height 7
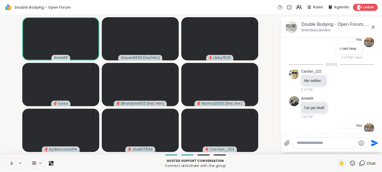
scroll to position [476, 0]
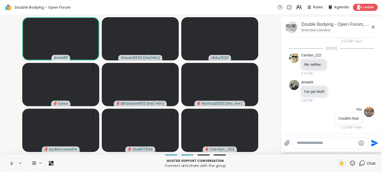
click at [274, 68] on video-player-container "Amie89 Steven6560 ( He/Him ) Libby1520 lyssa BRandom502 ( He/ Him ) Monica2025 …" at bounding box center [140, 85] width 275 height 136
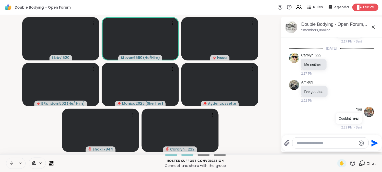
click at [364, 6] on span "Leave" at bounding box center [369, 7] width 11 height 5
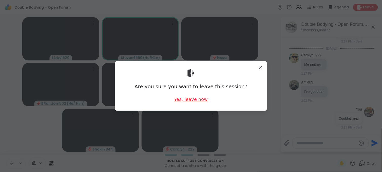
click at [189, 98] on div "Yes, leave now" at bounding box center [190, 99] width 33 height 6
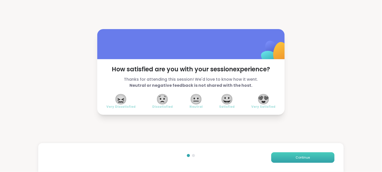
click at [283, 155] on button "Continue" at bounding box center [303, 158] width 63 height 11
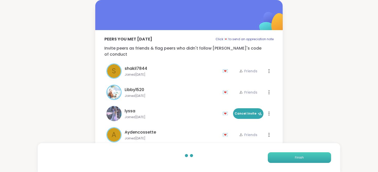
click at [284, 155] on button "Finish" at bounding box center [299, 158] width 63 height 11
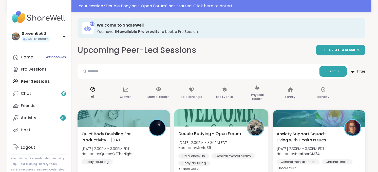
click at [206, 136] on span "Double Bodying - Open Forum" at bounding box center [210, 134] width 63 height 6
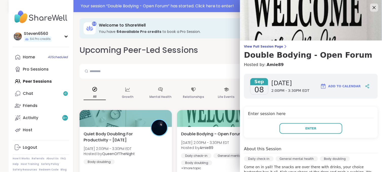
click at [300, 123] on div "Enter session here Enter" at bounding box center [311, 122] width 134 height 31
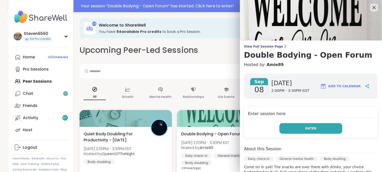
click at [299, 126] on button "Enter" at bounding box center [311, 129] width 63 height 11
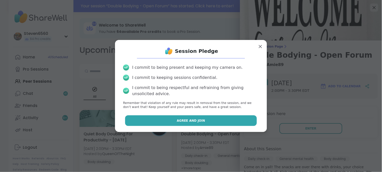
click at [195, 122] on span "Agree and Join" at bounding box center [191, 121] width 28 height 5
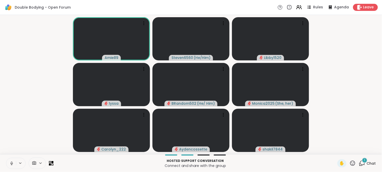
click at [38, 161] on div at bounding box center [37, 163] width 17 height 11
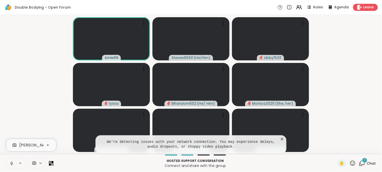
scroll to position [0, 48]
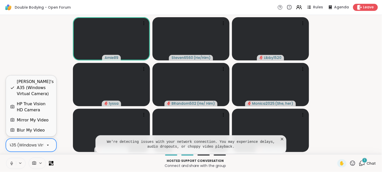
click at [45, 145] on div at bounding box center [48, 145] width 9 height 9
click at [32, 104] on div "HP True Vision HD Camera" at bounding box center [35, 107] width 36 height 12
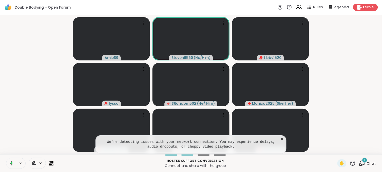
click at [282, 138] on icon at bounding box center [282, 139] width 5 height 5
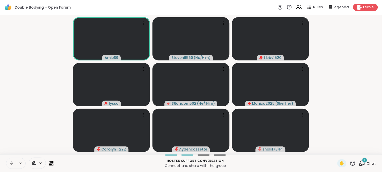
click at [368, 164] on span "Chat" at bounding box center [371, 163] width 9 height 5
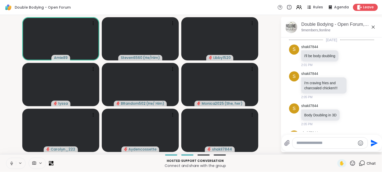
scroll to position [515, 0]
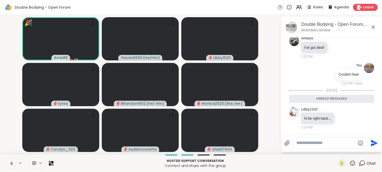
click at [352, 162] on icon at bounding box center [353, 164] width 6 height 6
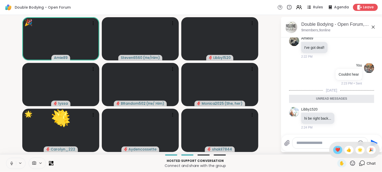
click at [336, 152] on span "❤️" at bounding box center [338, 150] width 5 height 6
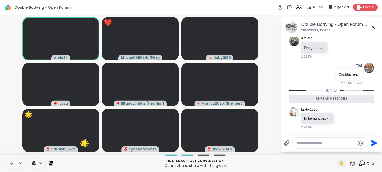
click at [350, 164] on icon at bounding box center [353, 164] width 6 height 6
click at [369, 150] on span "🎉" at bounding box center [371, 150] width 5 height 6
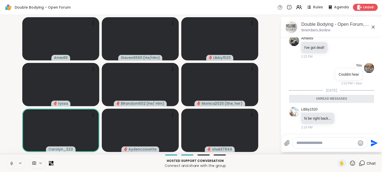
click at [350, 163] on icon at bounding box center [353, 164] width 6 height 6
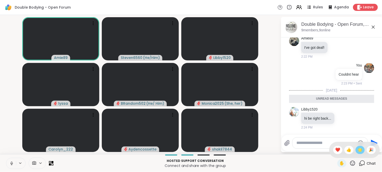
click at [358, 150] on span "🌟" at bounding box center [360, 150] width 5 height 6
click at [268, 98] on video-player-container "Amie89 Steven6560 ( He/Him ) Libby1520 lyssa BRandom502 ( He/ Him ) Monica2025 …" at bounding box center [140, 85] width 275 height 136
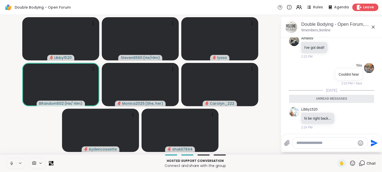
click at [364, 8] on span "Leave" at bounding box center [369, 7] width 11 height 5
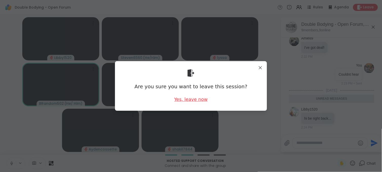
click at [190, 100] on div "Yes, leave now" at bounding box center [190, 99] width 33 height 6
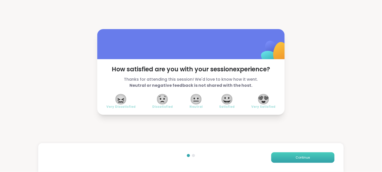
click at [290, 155] on button "Continue" at bounding box center [303, 158] width 63 height 11
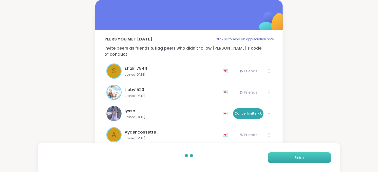
click at [292, 159] on button "Finish" at bounding box center [299, 158] width 63 height 11
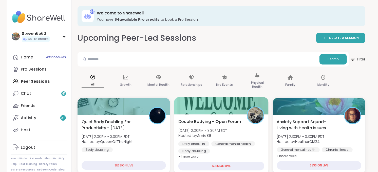
click at [227, 125] on span "Double Bodying - Open Forum" at bounding box center [210, 122] width 63 height 6
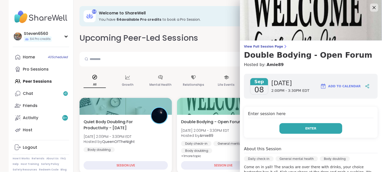
click at [283, 126] on button "Enter" at bounding box center [311, 129] width 63 height 11
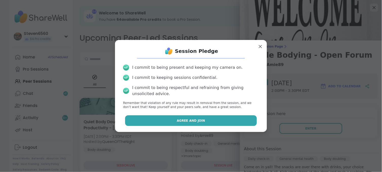
click at [235, 122] on button "Agree and Join" at bounding box center [191, 121] width 132 height 11
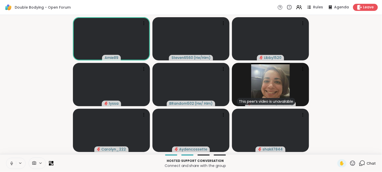
click at [39, 161] on div at bounding box center [37, 163] width 17 height 11
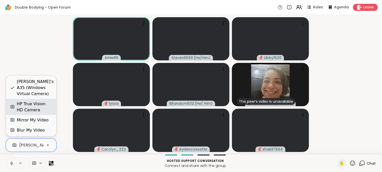
scroll to position [0, 48]
click at [35, 105] on div "HP True Vision HD Camera" at bounding box center [35, 107] width 36 height 12
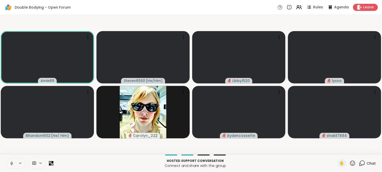
click at [371, 166] on span "Chat" at bounding box center [371, 163] width 9 height 5
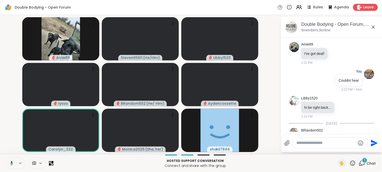
scroll to position [545, 0]
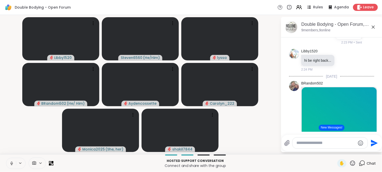
click at [11, 164] on icon at bounding box center [11, 164] width 3 height 2
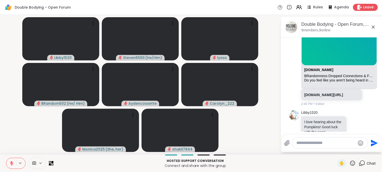
scroll to position [635, 0]
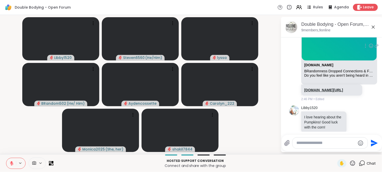
click at [334, 92] on link "sharewellnow.com/session/b466521f-47d0-4303-897b-90d86c79fb88" at bounding box center [324, 90] width 39 height 4
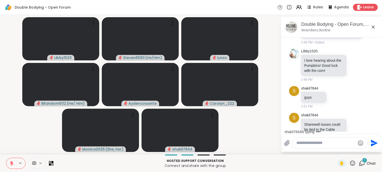
scroll to position [729, 0]
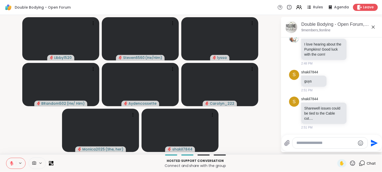
drag, startPoint x: 376, startPoint y: 129, endPoint x: 370, endPoint y: 124, distance: 7.9
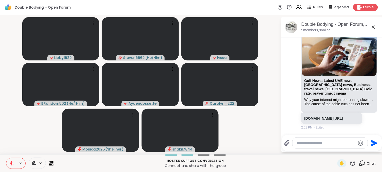
scroll to position [868, 0]
click at [325, 117] on link "gulfnews.com/technology/uae-internet-users-report-slowdowns-after-red-sea-cable…" at bounding box center [324, 119] width 39 height 4
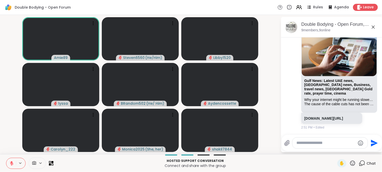
scroll to position [875, 0]
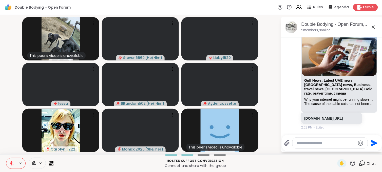
click at [13, 159] on button at bounding box center [11, 164] width 10 height 11
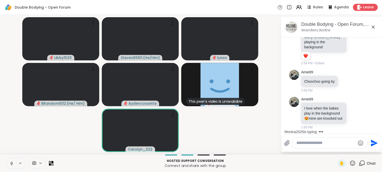
scroll to position [1031, 0]
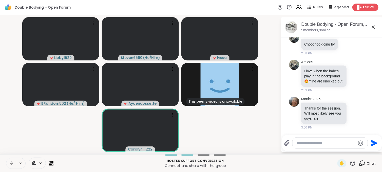
click at [358, 4] on div "Leave" at bounding box center [366, 7] width 26 height 7
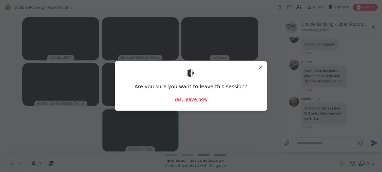
click at [184, 97] on div "Yes, leave now" at bounding box center [190, 99] width 33 height 6
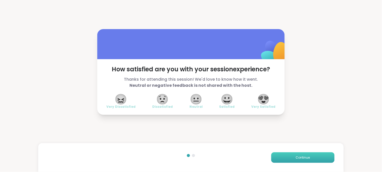
click at [278, 154] on button "Continue" at bounding box center [303, 158] width 63 height 11
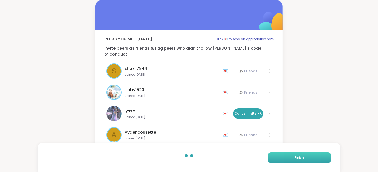
click at [277, 154] on button "Finish" at bounding box center [299, 158] width 63 height 11
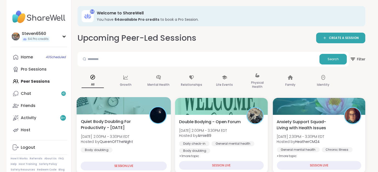
click at [120, 124] on span "Quiet Body Doubling For Productivity - [DATE]" at bounding box center [112, 125] width 63 height 12
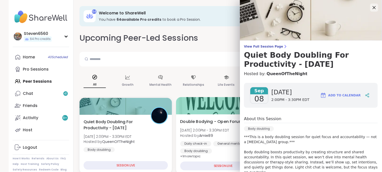
click at [209, 125] on span "Double Bodying - Open Forum" at bounding box center [212, 122] width 63 height 6
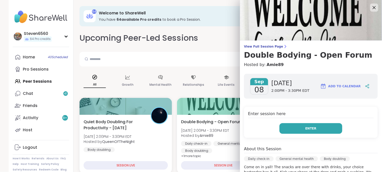
click at [297, 126] on button "Enter" at bounding box center [311, 129] width 63 height 11
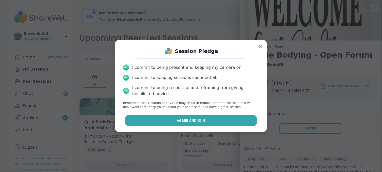
click at [212, 121] on button "Agree and Join" at bounding box center [191, 121] width 132 height 11
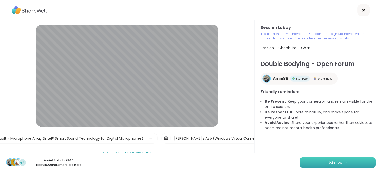
click at [315, 162] on button "Join now" at bounding box center [338, 163] width 76 height 11
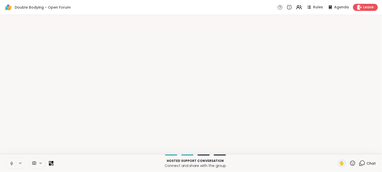
click at [223, 136] on video-player-container at bounding box center [191, 85] width 376 height 136
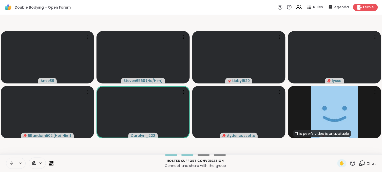
click at [38, 162] on span at bounding box center [34, 163] width 10 height 5
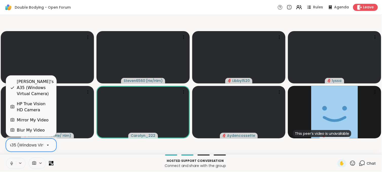
click at [46, 145] on icon at bounding box center [48, 145] width 5 height 5
click at [39, 104] on div "HP True Vision HD Camera" at bounding box center [35, 107] width 36 height 12
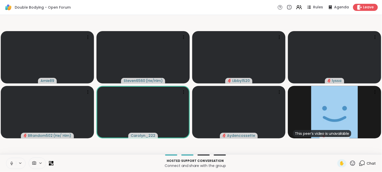
click at [367, 163] on span "Chat" at bounding box center [371, 163] width 9 height 5
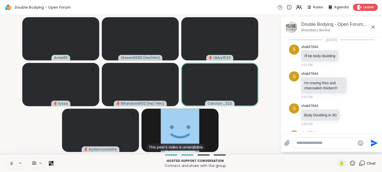
scroll to position [1033, 0]
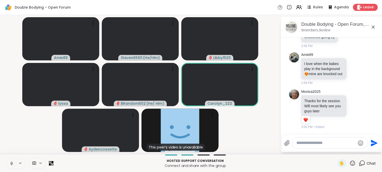
click at [10, 165] on icon at bounding box center [11, 164] width 5 height 5
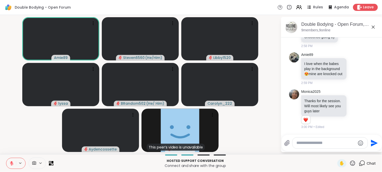
click at [11, 163] on icon at bounding box center [12, 164] width 4 height 4
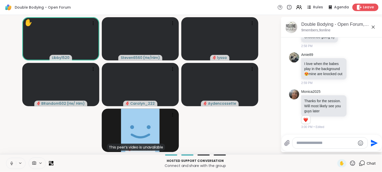
click at [364, 5] on span "Leave" at bounding box center [369, 7] width 11 height 5
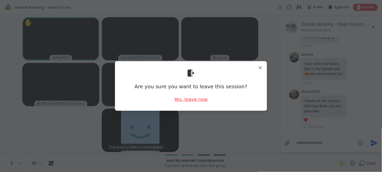
click at [196, 98] on div "Yes, leave now" at bounding box center [190, 99] width 33 height 6
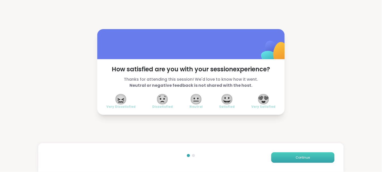
click at [296, 156] on span "Continue" at bounding box center [303, 158] width 14 height 5
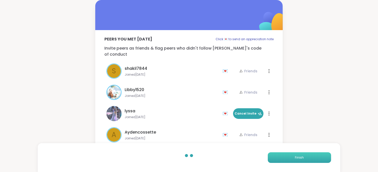
click at [290, 155] on button "Finish" at bounding box center [299, 158] width 63 height 11
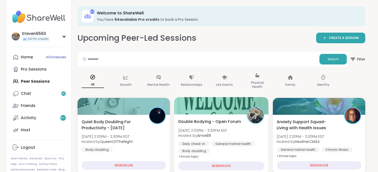
click at [222, 132] on div "Double Bodying - Open Forum Mon, Sep 08 | 2:00PM - 3:30PM EDT Hosted by Amie89 …" at bounding box center [222, 136] width 86 height 35
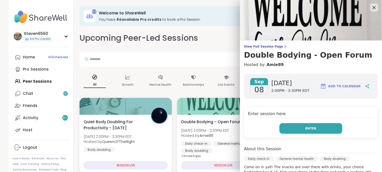
click at [287, 127] on button "Enter" at bounding box center [311, 129] width 63 height 11
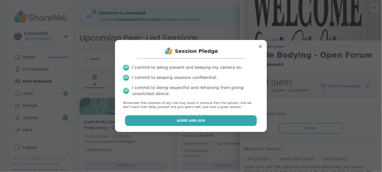
click at [225, 118] on button "Agree and Join" at bounding box center [191, 121] width 132 height 11
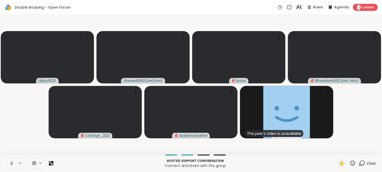
click at [41, 162] on icon at bounding box center [41, 164] width 4 height 4
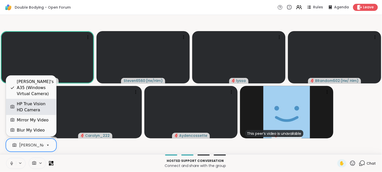
scroll to position [0, 48]
click at [32, 109] on div "HP True Vision HD Camera" at bounding box center [35, 107] width 36 height 12
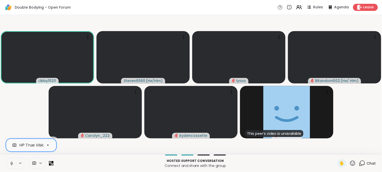
click at [261, 153] on div "Libby1520 Steven6560 ( He/Him ) lyssa BRandom502 ( He/ Him ) Carolyn_222 Aydenc…" at bounding box center [191, 85] width 382 height 140
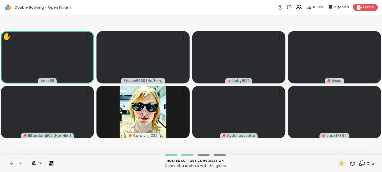
click at [258, 147] on video-player-container "✋ Amie89 Steven6560 ( He/Him ) Libby1520 lyssa BRandom502 ( He/ Him ) Carolyn_2…" at bounding box center [191, 85] width 376 height 136
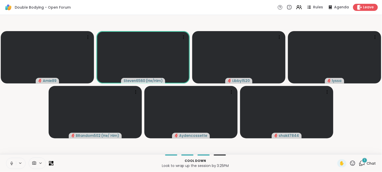
click at [10, 162] on icon at bounding box center [11, 164] width 5 height 5
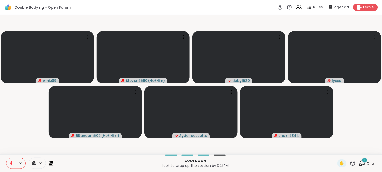
click at [367, 164] on span "Chat" at bounding box center [371, 163] width 9 height 5
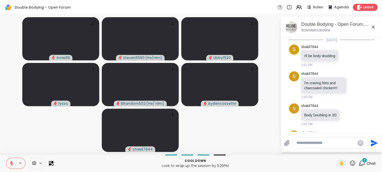
scroll to position [1083, 0]
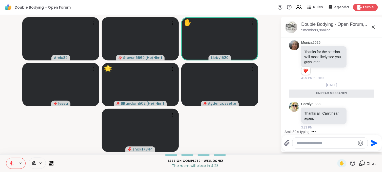
click at [309, 143] on textarea "Type your message" at bounding box center [326, 143] width 59 height 5
type textarea "**********"
click at [375, 143] on icon "Send" at bounding box center [375, 143] width 7 height 7
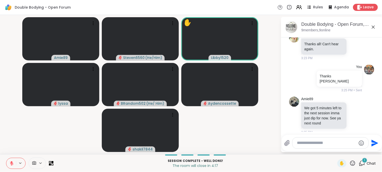
scroll to position [1145, 0]
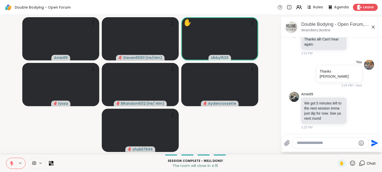
click at [308, 143] on textarea "Type your message" at bounding box center [326, 143] width 59 height 5
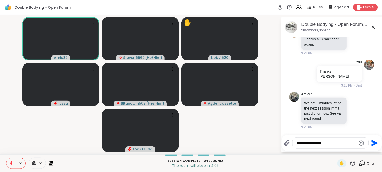
type textarea "**********"
click at [371, 145] on icon "Send" at bounding box center [375, 143] width 8 height 8
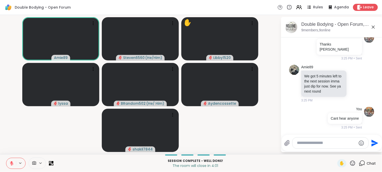
scroll to position [1180, 0]
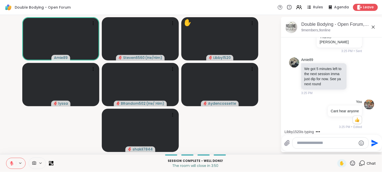
click at [359, 155] on div "Session Complete - well done! The room will close in 3:50 ✋ Chat" at bounding box center [191, 164] width 382 height 18
drag, startPoint x: 359, startPoint y: 155, endPoint x: 329, endPoint y: 145, distance: 31.7
click at [329, 145] on textarea "Type your message" at bounding box center [326, 143] width 59 height 5
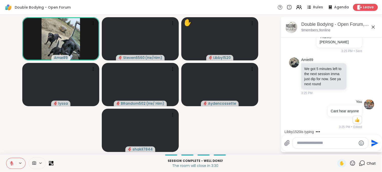
click at [309, 146] on div at bounding box center [331, 143] width 76 height 11
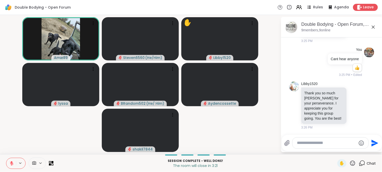
click at [302, 143] on textarea "Type your message" at bounding box center [326, 143] width 59 height 5
click at [345, 146] on textarea "**********" at bounding box center [326, 143] width 59 height 5
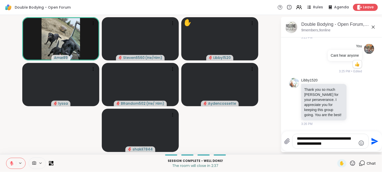
type textarea "**********"
click at [377, 141] on icon "Send" at bounding box center [375, 142] width 8 height 8
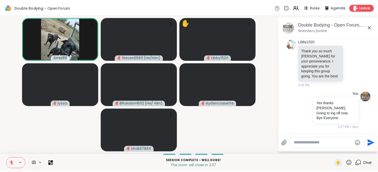
scroll to position [1274, 0]
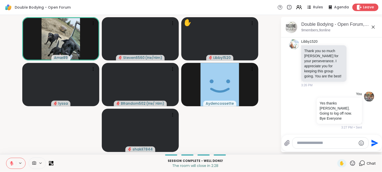
click at [364, 8] on span "Leave" at bounding box center [369, 7] width 11 height 5
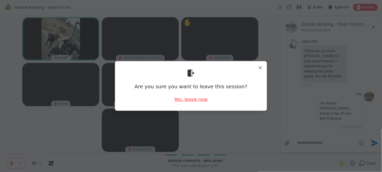
click at [192, 98] on div "Yes, leave now" at bounding box center [190, 99] width 33 height 6
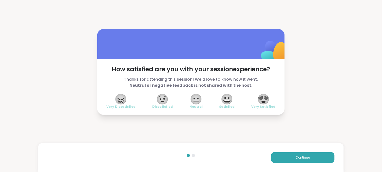
click at [258, 100] on span "😍" at bounding box center [264, 99] width 13 height 9
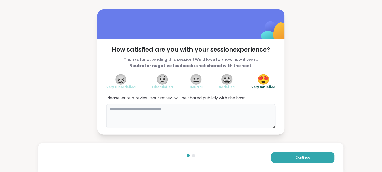
click at [205, 117] on textarea at bounding box center [191, 116] width 169 height 24
click at [187, 109] on textarea "**********" at bounding box center [191, 116] width 169 height 24
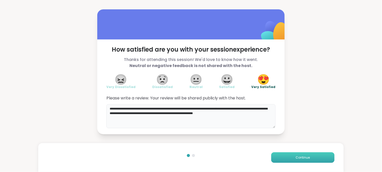
type textarea "**********"
click at [297, 157] on span "Continue" at bounding box center [303, 158] width 14 height 5
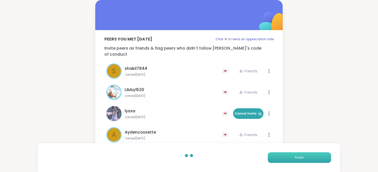
click at [295, 158] on span "Finish" at bounding box center [299, 158] width 9 height 5
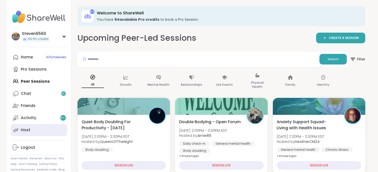
click at [30, 129] on div "Host" at bounding box center [26, 131] width 10 height 6
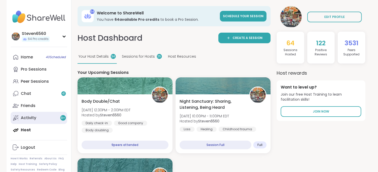
click at [36, 117] on link "Activity 9 +" at bounding box center [39, 118] width 57 height 12
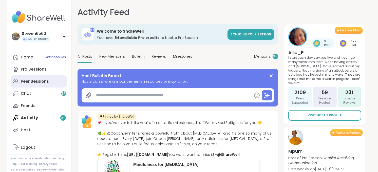
click at [43, 80] on div "Peer Sessions" at bounding box center [35, 82] width 28 height 6
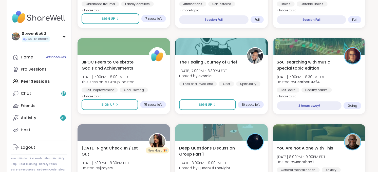
scroll to position [496, 0]
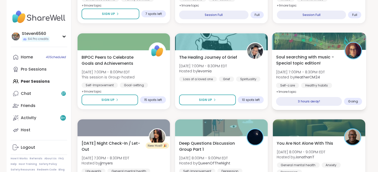
click at [300, 77] on b "HeatherCM24" at bounding box center [307, 77] width 25 height 5
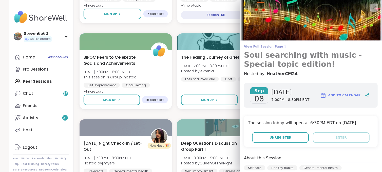
click at [267, 45] on span "View Full Session Page" at bounding box center [311, 47] width 134 height 4
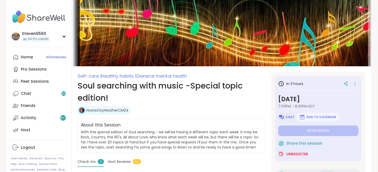
click at [290, 116] on span "Chat" at bounding box center [290, 117] width 9 height 4
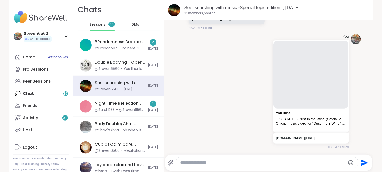
scroll to position [1, 0]
click at [308, 161] on textarea "Type your message" at bounding box center [263, 163] width 166 height 5
click at [281, 166] on textarea "Type your message" at bounding box center [263, 163] width 166 height 5
click at [215, 166] on div at bounding box center [267, 163] width 182 height 11
click at [216, 167] on div at bounding box center [267, 163] width 182 height 11
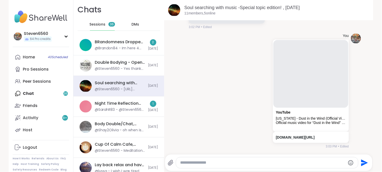
click at [211, 158] on div at bounding box center [267, 163] width 182 height 11
click at [195, 167] on div at bounding box center [267, 163] width 182 height 11
click at [244, 160] on div at bounding box center [267, 163] width 182 height 11
click at [234, 160] on div at bounding box center [267, 163] width 182 height 11
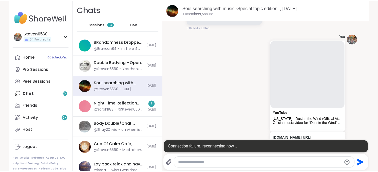
scroll to position [0, 0]
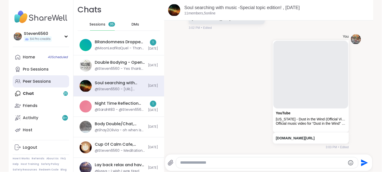
click at [42, 81] on div "Peer Sessions" at bounding box center [37, 82] width 28 height 6
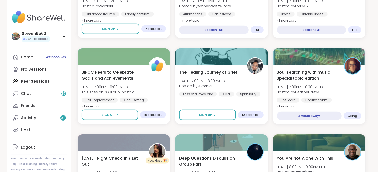
scroll to position [492, 0]
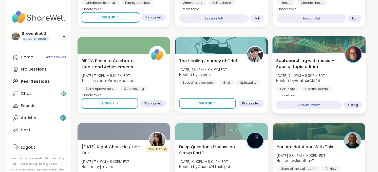
click at [315, 73] on div "Soul searching with music -Special topic edition! Mon, Sep 08 | 7:00PM - 8:30PM…" at bounding box center [319, 78] width 86 height 41
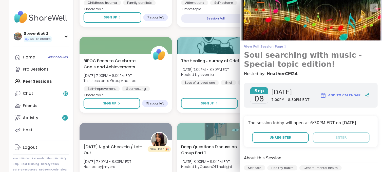
click at [284, 45] on icon at bounding box center [286, 47] width 4 height 4
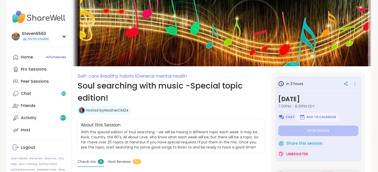
click at [287, 115] on button "Chat" at bounding box center [286, 117] width 16 height 9
type textarea "*"
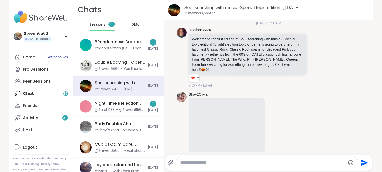
scroll to position [1264, 0]
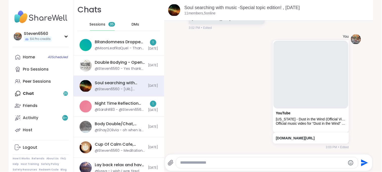
click at [230, 161] on textarea "Type your message" at bounding box center [263, 163] width 166 height 5
click at [216, 163] on textarea "Type your message" at bounding box center [263, 163] width 166 height 5
paste textarea "**********"
type textarea "**********"
click at [361, 163] on icon "Send" at bounding box center [365, 163] width 8 height 8
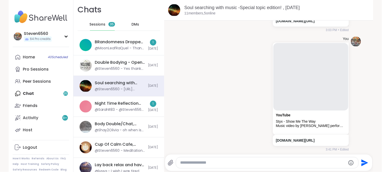
scroll to position [1384, 0]
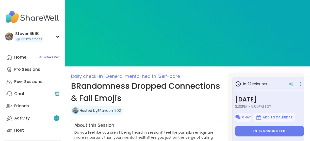
type textarea "*"
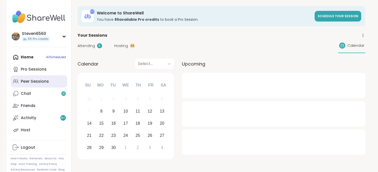
click at [31, 80] on div "Peer Sessions" at bounding box center [35, 82] width 28 height 6
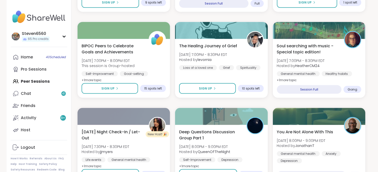
scroll to position [605, 0]
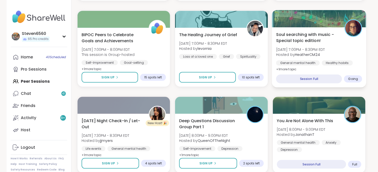
click at [311, 47] on span "[DATE] 7:00PM - 8:30PM EDT" at bounding box center [300, 49] width 49 height 5
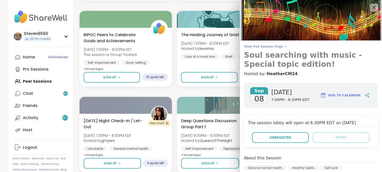
click at [284, 47] on icon at bounding box center [286, 47] width 4 height 4
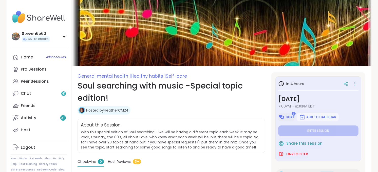
click at [285, 117] on button "Chat" at bounding box center [286, 117] width 16 height 9
type textarea "*"
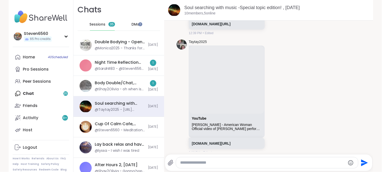
scroll to position [1145, 0]
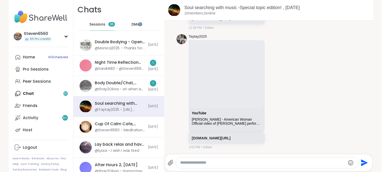
drag, startPoint x: 234, startPoint y: 163, endPoint x: 232, endPoint y: 160, distance: 3.1
click at [232, 161] on textarea "Type your message" at bounding box center [263, 163] width 166 height 5
click at [231, 162] on textarea "Type your message" at bounding box center [263, 163] width 166 height 5
click at [227, 168] on div at bounding box center [267, 163] width 182 height 11
click at [228, 163] on textarea "Type your message" at bounding box center [263, 163] width 166 height 5
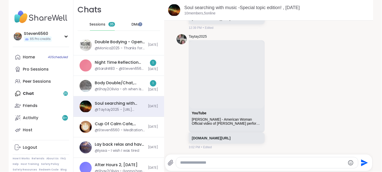
click at [227, 163] on textarea "Type your message" at bounding box center [263, 163] width 166 height 5
click at [226, 164] on textarea "Type your message" at bounding box center [263, 163] width 166 height 5
click at [287, 162] on textarea "Type your message" at bounding box center [263, 163] width 166 height 5
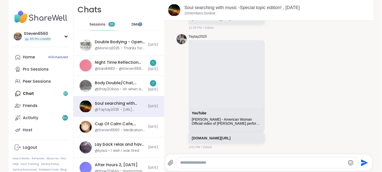
click at [287, 162] on textarea "Type your message" at bounding box center [263, 163] width 166 height 5
click at [229, 162] on textarea "Type your message" at bounding box center [263, 163] width 166 height 5
click at [230, 161] on textarea "Type your message" at bounding box center [263, 163] width 166 height 5
click at [230, 164] on textarea "Type your message" at bounding box center [263, 163] width 166 height 5
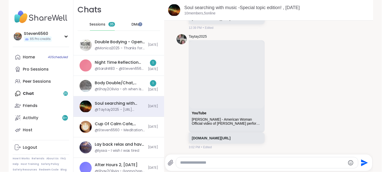
click at [233, 168] on div at bounding box center [267, 163] width 182 height 11
click at [234, 158] on div at bounding box center [267, 163] width 182 height 11
click at [234, 159] on div at bounding box center [267, 163] width 182 height 11
click at [194, 163] on textarea "Type your message" at bounding box center [263, 163] width 166 height 5
click at [193, 163] on textarea "Type your message" at bounding box center [263, 163] width 166 height 5
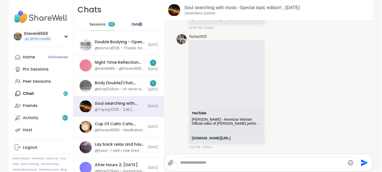
paste textarea "**********"
type textarea "**********"
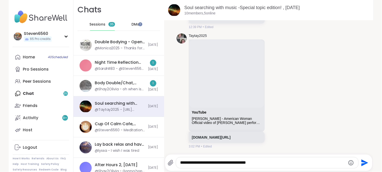
click at [362, 164] on icon "Send" at bounding box center [365, 163] width 7 height 7
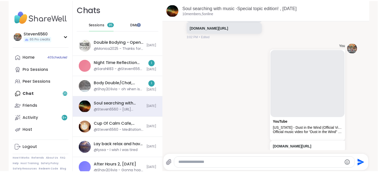
scroll to position [1264, 0]
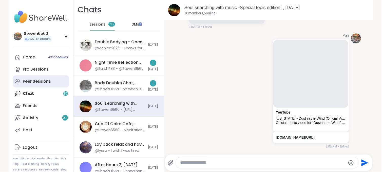
click at [44, 80] on div "Peer Sessions" at bounding box center [37, 82] width 28 height 6
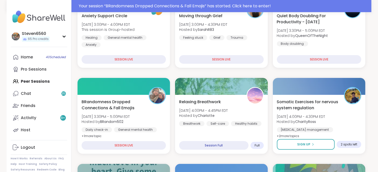
scroll to position [124, 0]
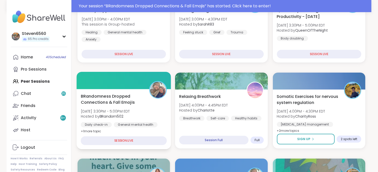
click at [120, 114] on b "BRandom502" at bounding box center [112, 116] width 24 height 5
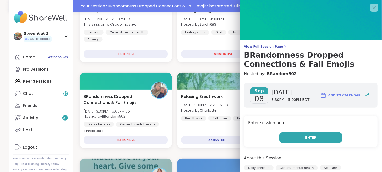
click at [283, 133] on button "Enter" at bounding box center [311, 138] width 63 height 11
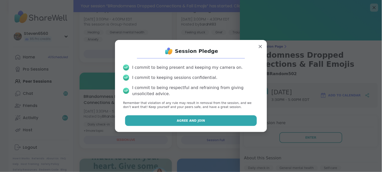
click at [227, 117] on button "Agree and Join" at bounding box center [191, 121] width 132 height 11
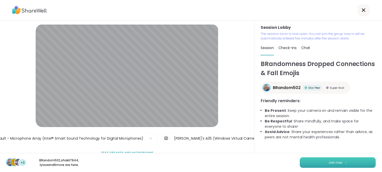
click at [337, 163] on span "Join now" at bounding box center [336, 163] width 14 height 5
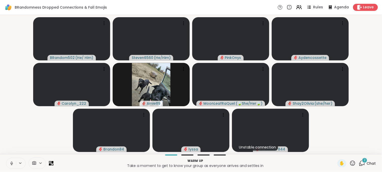
click at [41, 164] on icon at bounding box center [41, 164] width 4 height 4
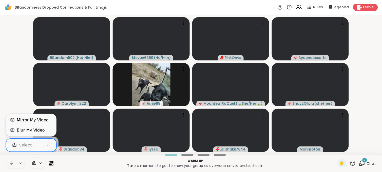
click at [46, 145] on icon at bounding box center [48, 145] width 5 height 5
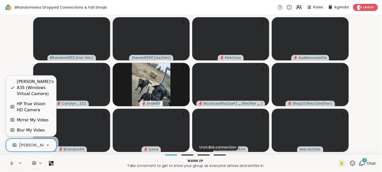
scroll to position [0, 48]
click at [30, 143] on div "[PERSON_NAME]'s A35 (Windows Virtual Camera)" at bounding box center [20, 146] width 99 height 6
click at [26, 103] on div "HP True Vision HD Camera" at bounding box center [35, 107] width 36 height 12
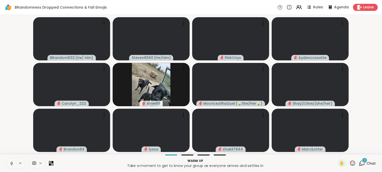
click at [367, 162] on span "Chat" at bounding box center [371, 163] width 9 height 5
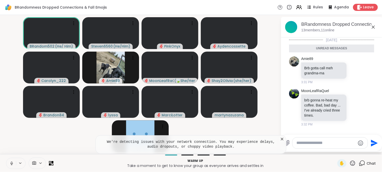
scroll to position [4, 0]
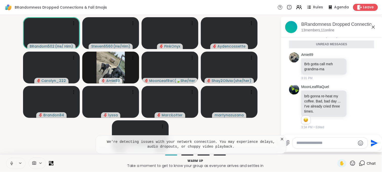
click at [282, 137] on icon at bounding box center [282, 139] width 5 height 5
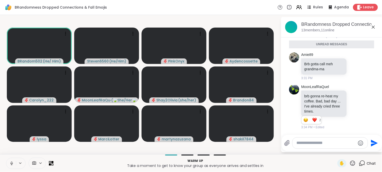
click at [14, 160] on button at bounding box center [11, 164] width 10 height 11
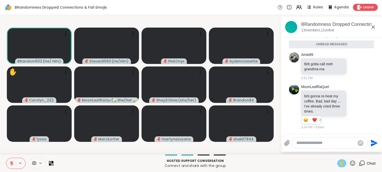
click at [340, 161] on span "✋" at bounding box center [342, 164] width 5 height 6
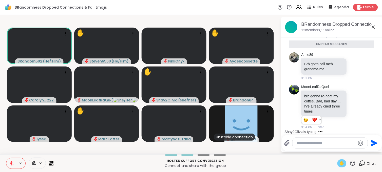
click at [340, 161] on span "✋" at bounding box center [342, 164] width 5 height 6
click at [331, 164] on div "Hosted support conversation Connect and share with the group ✋ Chat" at bounding box center [191, 164] width 382 height 18
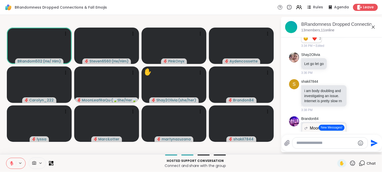
scroll to position [130, 0]
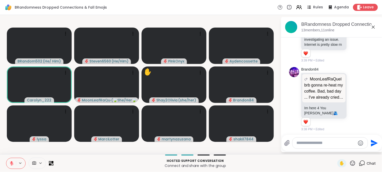
click at [12, 162] on icon at bounding box center [11, 164] width 5 height 5
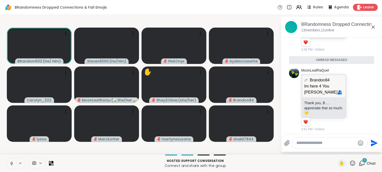
scroll to position [220, 0]
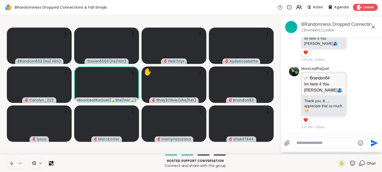
click at [306, 145] on textarea "Type your message" at bounding box center [326, 143] width 59 height 5
type textarea "*"
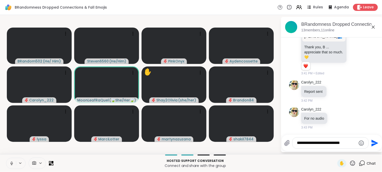
scroll to position [282, 0]
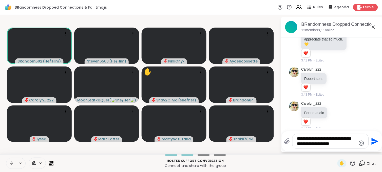
type textarea "**********"
click at [373, 142] on icon "Send" at bounding box center [375, 142] width 8 height 8
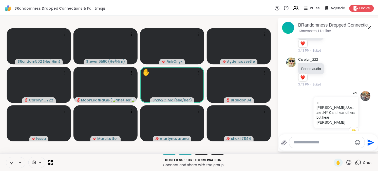
scroll to position [333, 0]
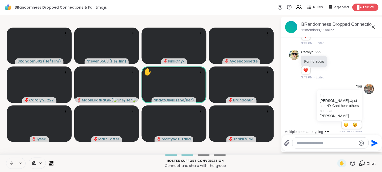
click at [364, 5] on span "Leave" at bounding box center [369, 7] width 11 height 5
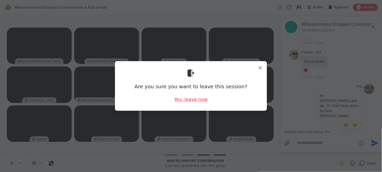
click at [187, 97] on div "Yes, leave now" at bounding box center [190, 99] width 33 height 6
click at [191, 97] on div "Yes, leave now" at bounding box center [190, 99] width 33 height 6
click at [201, 98] on div "Yes, leave now" at bounding box center [190, 99] width 33 height 6
click at [199, 98] on div "Yes, leave now" at bounding box center [190, 99] width 33 height 6
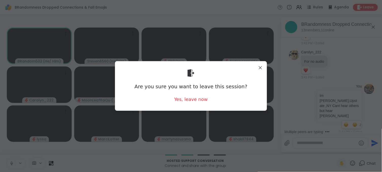
click at [199, 98] on div "Yes, leave now" at bounding box center [190, 99] width 33 height 6
click at [198, 99] on div "Yes, leave now" at bounding box center [190, 99] width 33 height 6
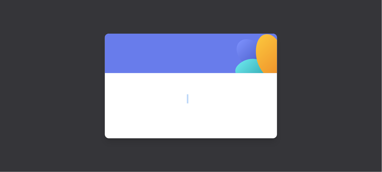
drag, startPoint x: 257, startPoint y: 66, endPoint x: 190, endPoint y: 98, distance: 74.4
click at [190, 98] on span at bounding box center [191, 98] width 148 height 27
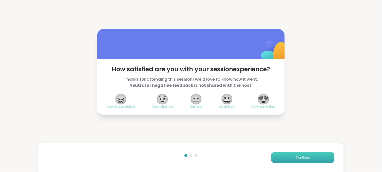
click at [296, 156] on span "Continue" at bounding box center [303, 158] width 14 height 5
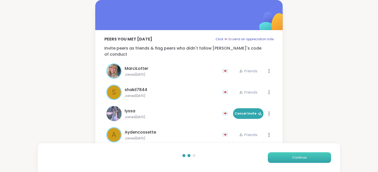
click at [293, 156] on span "Continue" at bounding box center [300, 158] width 14 height 5
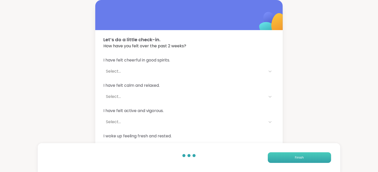
click at [293, 156] on button "Finish" at bounding box center [299, 158] width 63 height 11
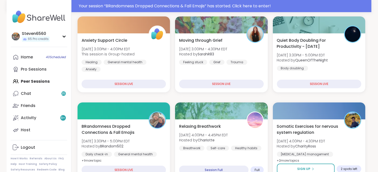
scroll to position [101, 0]
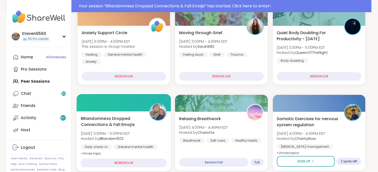
click at [130, 135] on span "[DATE] 3:30PM - 5:00PM EDT" at bounding box center [105, 133] width 49 height 5
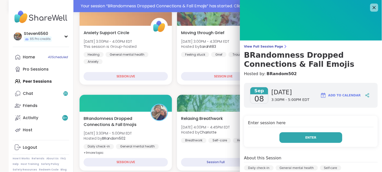
click at [280, 136] on button "Enter" at bounding box center [311, 138] width 63 height 11
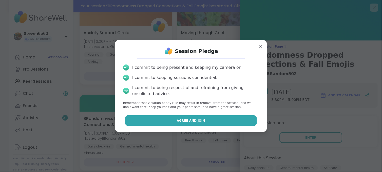
click at [236, 119] on button "Agree and Join" at bounding box center [191, 121] width 132 height 11
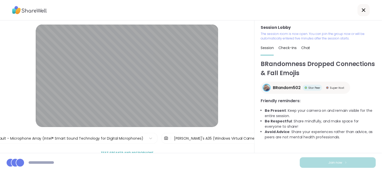
click at [325, 159] on button "Join now" at bounding box center [338, 163] width 76 height 11
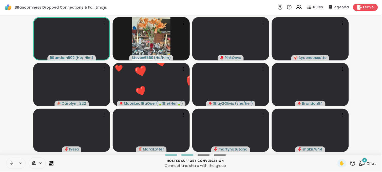
click at [41, 161] on div at bounding box center [37, 163] width 17 height 11
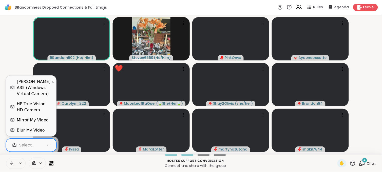
click at [47, 145] on icon at bounding box center [48, 145] width 5 height 5
click at [27, 106] on div "HP True Vision HD Camera" at bounding box center [35, 107] width 36 height 12
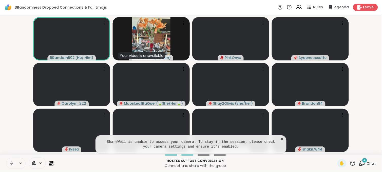
click at [280, 139] on icon at bounding box center [282, 139] width 5 height 5
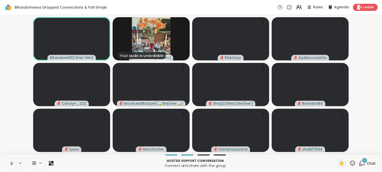
scroll to position [0, 4]
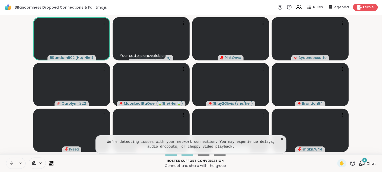
click at [39, 163] on icon at bounding box center [41, 164] width 4 height 4
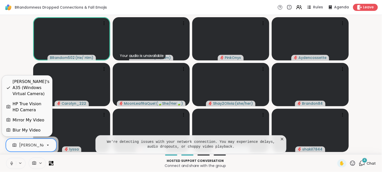
scroll to position [0, 48]
click at [46, 144] on icon at bounding box center [48, 145] width 5 height 5
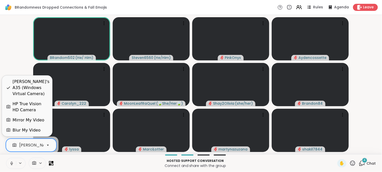
click at [23, 105] on div "HP True Vision HD Camera" at bounding box center [31, 107] width 36 height 12
click at [26, 102] on video-player-container "BRandom502 ( He/ Him ) Steven6560 ( He/Him ) PinkOnyx Aydencossette Carolyn_222…" at bounding box center [191, 85] width 376 height 136
click at [16, 103] on video-player-container "BRandom502 ( He/ Him ) Steven6560 ( He/Him ) PinkOnyx Aydencossette Carolyn_222…" at bounding box center [191, 85] width 376 height 136
click at [18, 163] on icon at bounding box center [20, 164] width 4 height 4
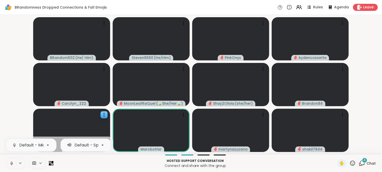
click at [18, 163] on icon at bounding box center [20, 164] width 4 height 4
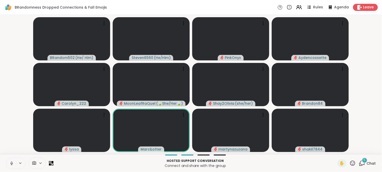
click at [18, 163] on icon at bounding box center [20, 164] width 4 height 4
click at [137, 45] on video at bounding box center [151, 38] width 77 height 43
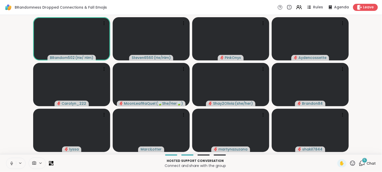
click at [39, 162] on icon at bounding box center [41, 164] width 4 height 4
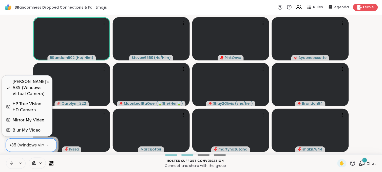
click at [46, 145] on icon at bounding box center [48, 145] width 5 height 5
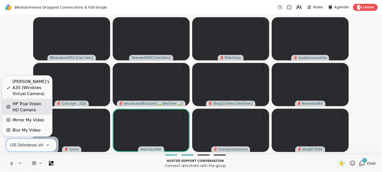
click at [29, 105] on div "HP True Vision HD Camera" at bounding box center [31, 107] width 36 height 12
click at [46, 144] on icon at bounding box center [48, 145] width 5 height 5
click at [26, 107] on div "HP True Vision HD Camera" at bounding box center [31, 107] width 36 height 12
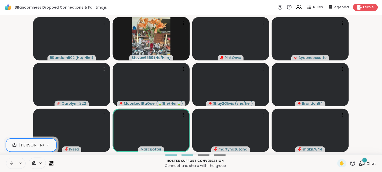
click at [46, 145] on icon at bounding box center [48, 145] width 5 height 5
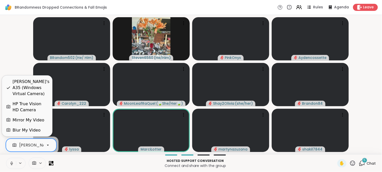
click at [46, 144] on icon at bounding box center [48, 145] width 5 height 5
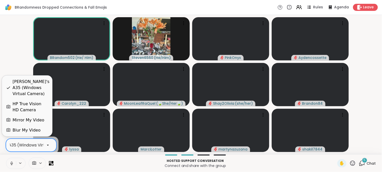
click at [22, 109] on div "HP True Vision HD Camera" at bounding box center [31, 107] width 36 height 12
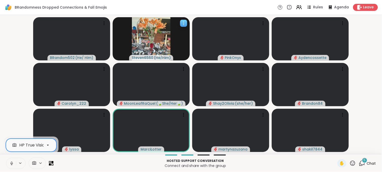
click at [152, 37] on img at bounding box center [151, 38] width 39 height 43
click at [169, 33] on div "Steven6560 ( He/Him )" at bounding box center [151, 38] width 77 height 43
click at [180, 23] on div "Steven6560 ( He/Him )" at bounding box center [151, 38] width 77 height 43
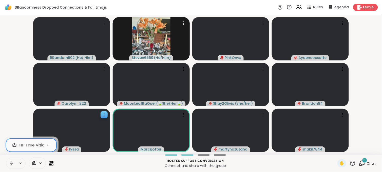
click at [181, 23] on icon at bounding box center [183, 23] width 5 height 5
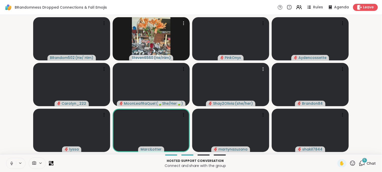
click at [153, 36] on img at bounding box center [151, 38] width 39 height 43
click at [18, 162] on icon at bounding box center [20, 164] width 4 height 4
click at [29, 161] on div at bounding box center [37, 163] width 17 height 11
click at [35, 160] on div at bounding box center [37, 163] width 17 height 11
click at [39, 163] on icon at bounding box center [41, 164] width 4 height 4
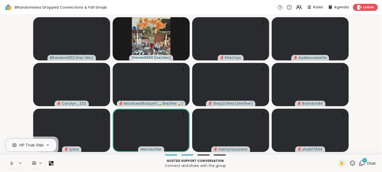
scroll to position [0, 21]
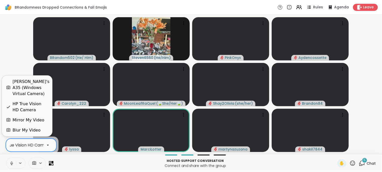
click at [46, 143] on icon at bounding box center [48, 145] width 5 height 5
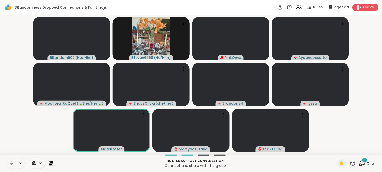
click at [364, 7] on span "Leave" at bounding box center [369, 7] width 11 height 5
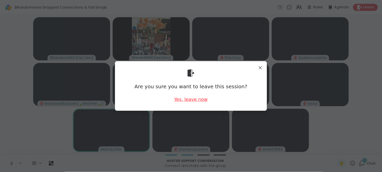
click at [189, 98] on div "Yes, leave now" at bounding box center [190, 99] width 33 height 6
drag, startPoint x: 189, startPoint y: 98, endPoint x: 192, endPoint y: 99, distance: 3.4
click at [189, 98] on div "Yes, leave now" at bounding box center [190, 99] width 33 height 6
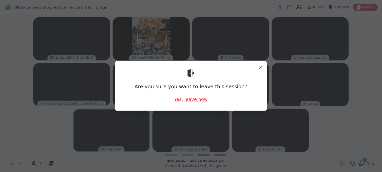
click at [189, 99] on div "Yes, leave now" at bounding box center [190, 99] width 33 height 6
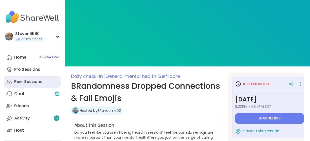
click at [32, 81] on div "Peer Sessions" at bounding box center [28, 82] width 28 height 6
type textarea "*"
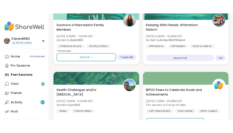
scroll to position [636, 0]
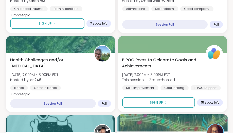
scroll to position [642, 0]
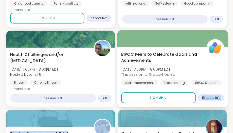
drag, startPoint x: 231, startPoint y: 130, endPoint x: 202, endPoint y: 94, distance: 45.6
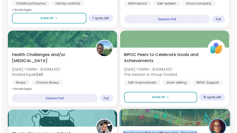
scroll to position [642, 0]
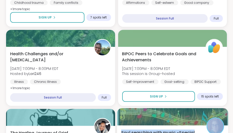
drag, startPoint x: 229, startPoint y: 129, endPoint x: 178, endPoint y: 120, distance: 52.2
click at [178, 120] on div at bounding box center [172, 116] width 111 height 17
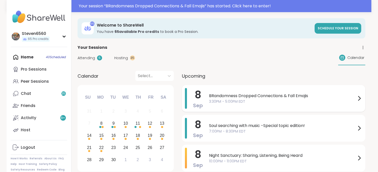
click at [293, 97] on span "BRandomness Dropped Connections & Fall Emojis" at bounding box center [282, 96] width 147 height 6
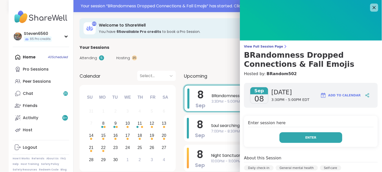
click at [306, 138] on span "Enter" at bounding box center [311, 138] width 11 height 5
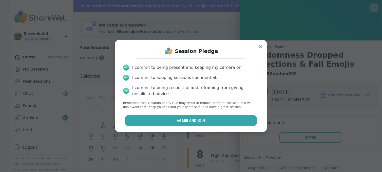
click at [232, 117] on button "Agree and Join" at bounding box center [191, 121] width 132 height 11
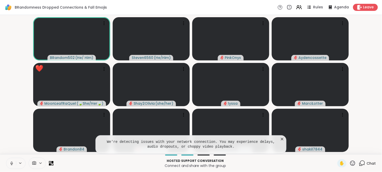
click at [283, 139] on icon at bounding box center [282, 139] width 5 height 5
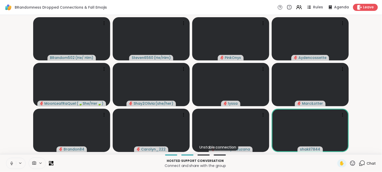
click at [362, 161] on div "Chat" at bounding box center [367, 164] width 17 height 8
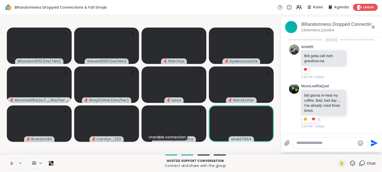
scroll to position [707, 0]
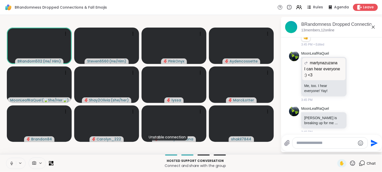
click at [40, 160] on div at bounding box center [37, 163] width 17 height 11
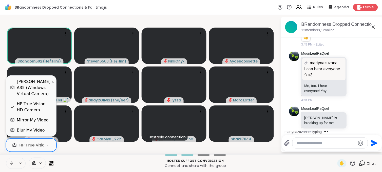
scroll to position [0, 21]
click at [48, 145] on icon at bounding box center [48, 145] width 5 height 5
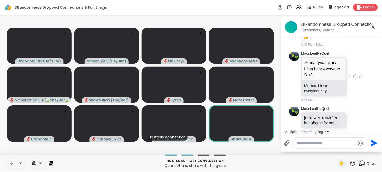
click at [366, 77] on div "MoonLeafRaQuel martynazuzana I can hear everyone :) <3 I can hear everyone :) <…" at bounding box center [332, 77] width 85 height 56
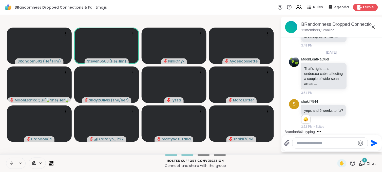
scroll to position [851, 0]
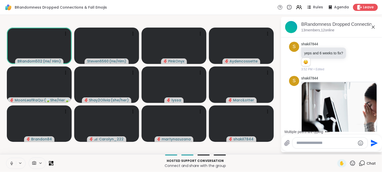
click at [376, 128] on div "Multiple peers are typing" at bounding box center [333, 132] width 99 height 8
drag, startPoint x: 377, startPoint y: 129, endPoint x: 302, endPoint y: 143, distance: 75.9
click at [302, 143] on div "BRandomness Dropped Connections & Fall Emojis, Sep 08 13 members, 12 online Tod…" at bounding box center [332, 85] width 101 height 136
click at [335, 129] on button "New Messages!" at bounding box center [332, 128] width 26 height 6
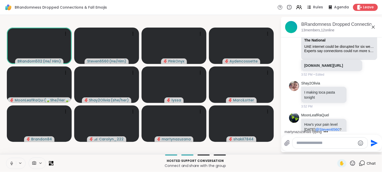
scroll to position [998, 0]
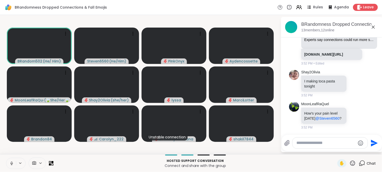
click at [301, 144] on textarea "Type your message" at bounding box center [326, 143] width 59 height 5
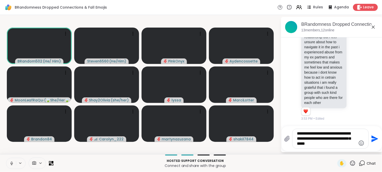
scroll to position [1142, 0]
click at [13, 162] on icon at bounding box center [11, 164] width 5 height 5
click at [326, 146] on textarea "**********" at bounding box center [326, 138] width 59 height 15
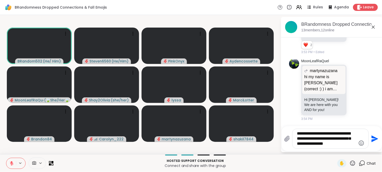
scroll to position [1241, 0]
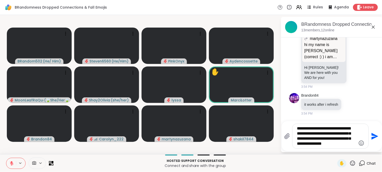
type textarea "**********"
click at [373, 135] on icon "Send" at bounding box center [375, 136] width 7 height 7
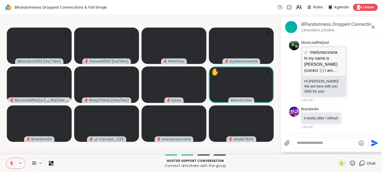
scroll to position [1290, 0]
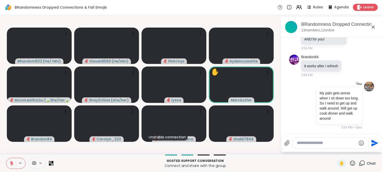
click at [369, 138] on button "Send" at bounding box center [374, 143] width 11 height 11
click at [303, 141] on textarea "Type your message" at bounding box center [326, 143] width 59 height 5
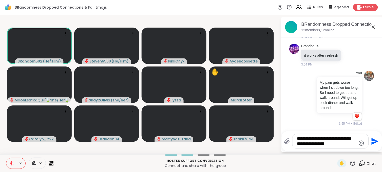
scroll to position [1308, 0]
type textarea "**********"
click at [371, 141] on icon "Send" at bounding box center [375, 142] width 8 height 8
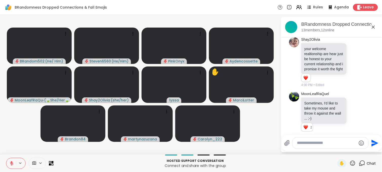
scroll to position [1503, 0]
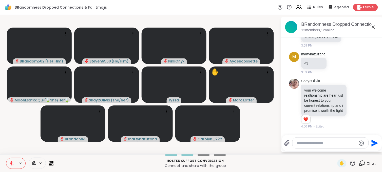
click at [378, 130] on html "BRandomness Dropped Connections & Fall Emojis Rules Agenda Leave BRandom502 ( H…" at bounding box center [191, 86] width 382 height 172
drag, startPoint x: 379, startPoint y: 130, endPoint x: 376, endPoint y: 129, distance: 3.0
click at [376, 129] on html "BRandomness Dropped Connections & Fall Emojis Rules Agenda Leave BRandom502 ( H…" at bounding box center [191, 86] width 382 height 172
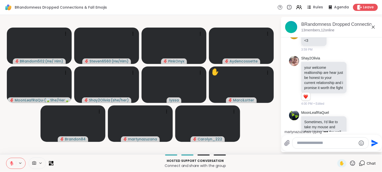
click at [376, 129] on div "martynazuzana is typing" at bounding box center [333, 132] width 99 height 8
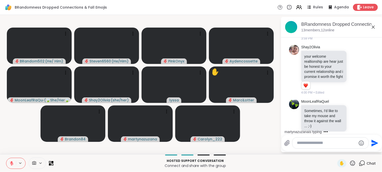
click at [376, 129] on div "martynazuzana is typing" at bounding box center [333, 132] width 99 height 8
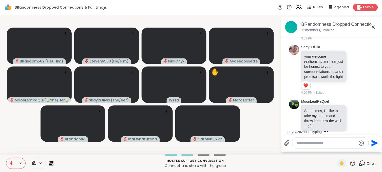
click at [376, 129] on div "martynazuzana is typing" at bounding box center [333, 132] width 99 height 8
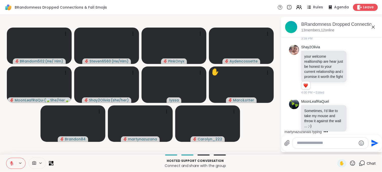
click at [376, 129] on div "martynazuzana is typing" at bounding box center [333, 132] width 99 height 8
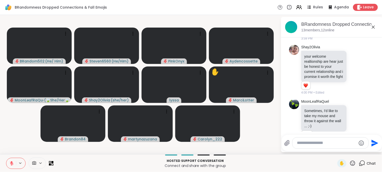
scroll to position [1548, 0]
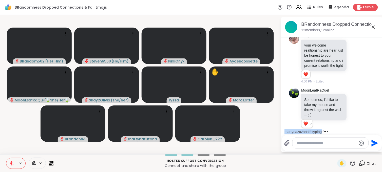
click at [376, 129] on div "martynazuzana is typing" at bounding box center [333, 132] width 99 height 8
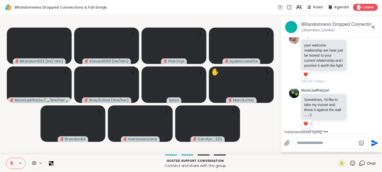
click at [376, 129] on div "martynazuzana is typing" at bounding box center [333, 132] width 99 height 8
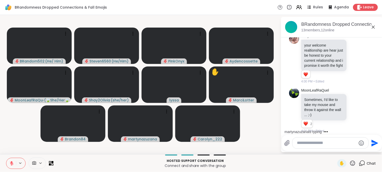
click at [376, 129] on div "martynazuzana is typing" at bounding box center [333, 132] width 99 height 8
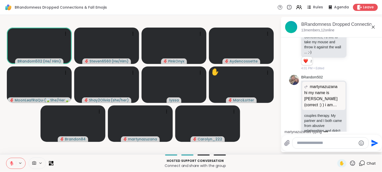
scroll to position [1616, 0]
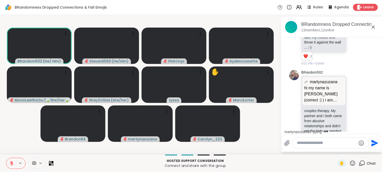
click at [376, 129] on div "martynazuzana is typing" at bounding box center [333, 132] width 99 height 8
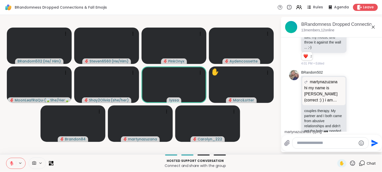
click at [376, 129] on div "martynazuzana is typing" at bounding box center [333, 132] width 99 height 8
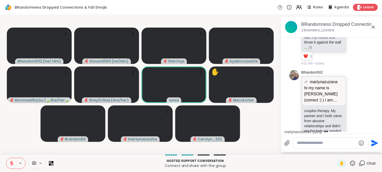
click at [376, 129] on div "martynazuzana is typing" at bounding box center [333, 132] width 99 height 8
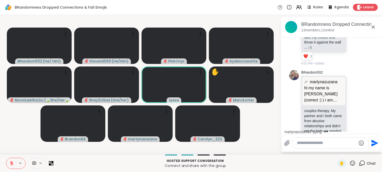
click at [376, 129] on div "martynazuzana is typing" at bounding box center [333, 132] width 99 height 8
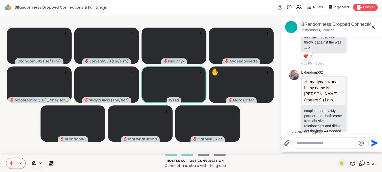
click at [376, 129] on div "martynazuzana is typing" at bounding box center [333, 132] width 99 height 8
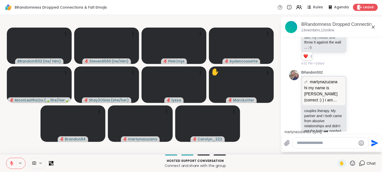
click at [376, 129] on div "martynazuzana is typing" at bounding box center [333, 132] width 99 height 8
click at [376, 129] on div "shakil7844 is typing" at bounding box center [333, 132] width 99 height 8
click at [376, 129] on div "Multiple peers are typing" at bounding box center [333, 132] width 99 height 8
click at [326, 127] on button "New Messages!" at bounding box center [332, 128] width 26 height 6
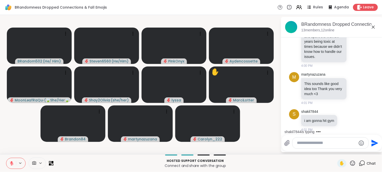
scroll to position [1693, 0]
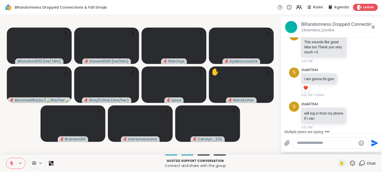
drag, startPoint x: 376, startPoint y: 129, endPoint x: 326, endPoint y: 131, distance: 50.0
click at [326, 131] on div "Multiple peers are typing" at bounding box center [333, 132] width 99 height 8
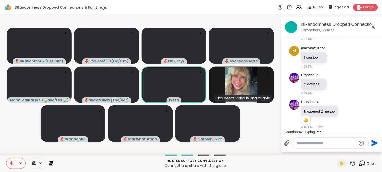
scroll to position [2049, 0]
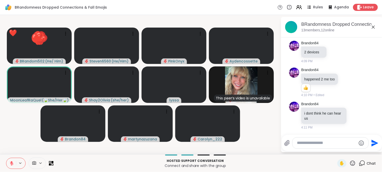
click at [307, 151] on div "Send" at bounding box center [332, 143] width 100 height 16
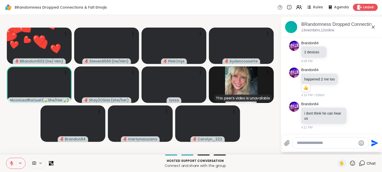
click at [307, 151] on div "Send" at bounding box center [332, 143] width 100 height 16
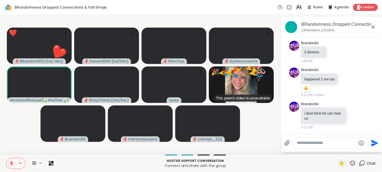
click at [305, 143] on textarea "Type your message" at bounding box center [326, 143] width 59 height 5
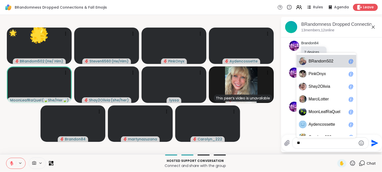
type textarea "*"
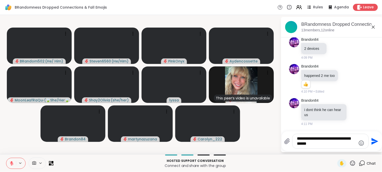
type textarea "**********"
click at [372, 143] on icon "Send" at bounding box center [375, 141] width 7 height 7
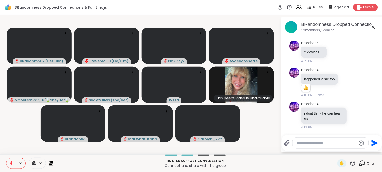
scroll to position [2086, 0]
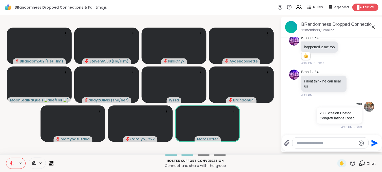
click at [369, 8] on span "Leave" at bounding box center [369, 7] width 11 height 5
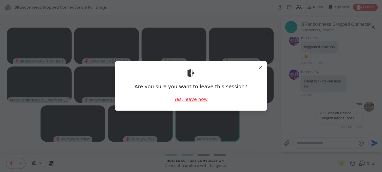
click at [200, 97] on div "Yes, leave now" at bounding box center [190, 99] width 33 height 6
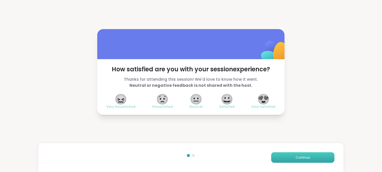
click at [283, 155] on button "Continue" at bounding box center [303, 158] width 63 height 11
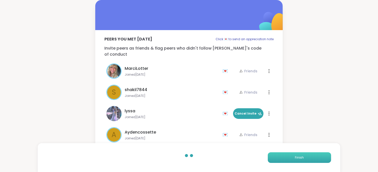
click at [283, 156] on button "Finish" at bounding box center [299, 158] width 63 height 11
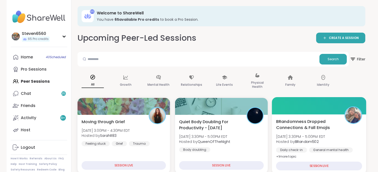
click at [293, 132] on div "BRandomness Dropped Connections & Fall Emojis Mon, Sep 08 | 3:30PM - 5:00PM EDT…" at bounding box center [319, 139] width 86 height 41
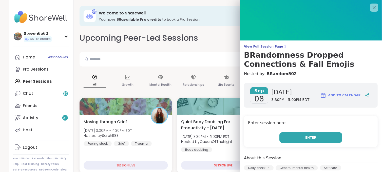
click at [297, 136] on button "Enter" at bounding box center [311, 138] width 63 height 11
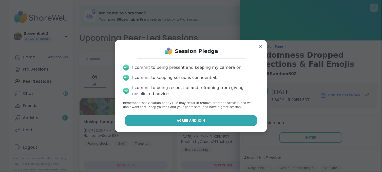
click at [237, 119] on button "Agree and Join" at bounding box center [191, 121] width 132 height 11
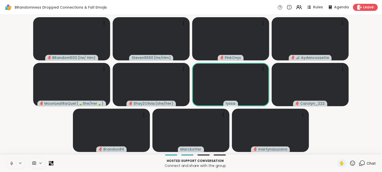
click at [41, 159] on div at bounding box center [37, 163] width 17 height 11
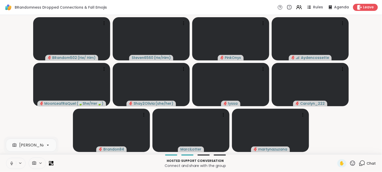
scroll to position [0, 48]
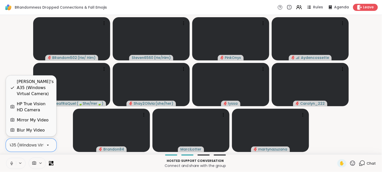
click at [44, 147] on div at bounding box center [48, 145] width 9 height 9
click at [31, 106] on div "HP True Vision HD Camera" at bounding box center [35, 107] width 36 height 12
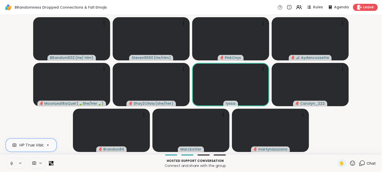
click at [11, 164] on icon at bounding box center [11, 164] width 5 height 5
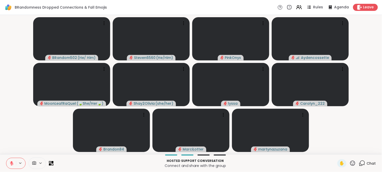
click at [372, 30] on video-player-container "BRandom502 ( He/ Him ) Steven6560 ( He/Him ) PinkOnyx Aydencossette MoonLeafRaQ…" at bounding box center [191, 85] width 376 height 136
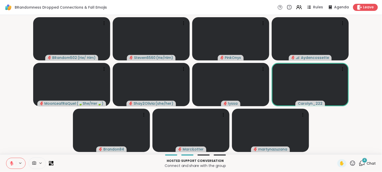
click at [363, 161] on div "4" at bounding box center [365, 161] width 6 height 6
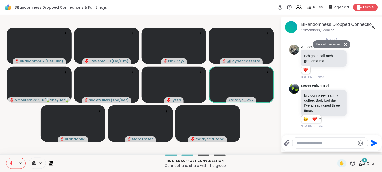
scroll to position [2341, 0]
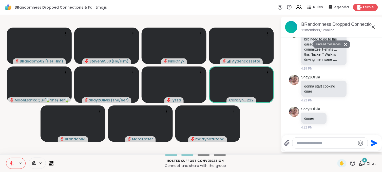
click at [346, 44] on button at bounding box center [347, 44] width 8 height 7
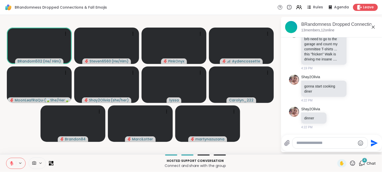
scroll to position [2329, 0]
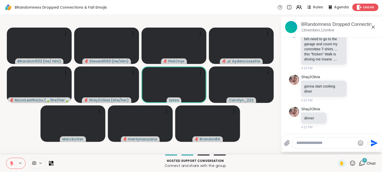
click at [357, 9] on icon at bounding box center [359, 7] width 5 height 5
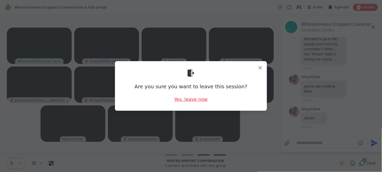
click at [198, 100] on div "Yes, leave now" at bounding box center [190, 99] width 33 height 6
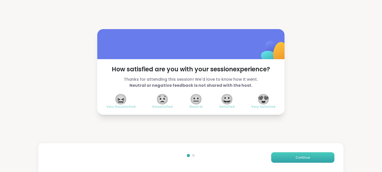
click at [304, 159] on span "Continue" at bounding box center [303, 158] width 14 height 5
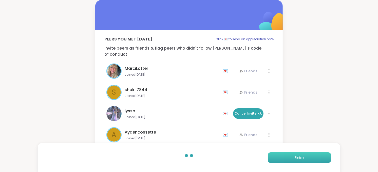
click at [297, 154] on button "Finish" at bounding box center [299, 158] width 63 height 11
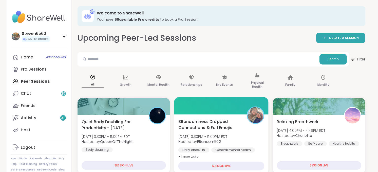
click at [219, 131] on span "BRandomness Dropped Connections & Fall Emojis" at bounding box center [210, 125] width 63 height 12
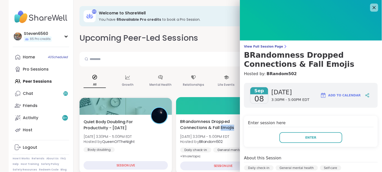
click at [219, 131] on span "BRandomness Dropped Connections & Fall Emojis" at bounding box center [212, 125] width 63 height 12
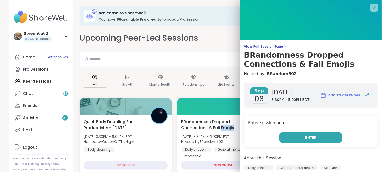
click at [289, 136] on button "Enter" at bounding box center [311, 138] width 63 height 11
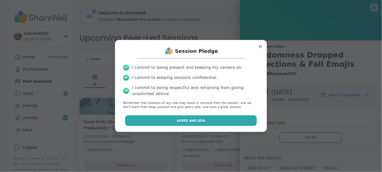
click at [209, 121] on button "Agree and Join" at bounding box center [191, 121] width 132 height 11
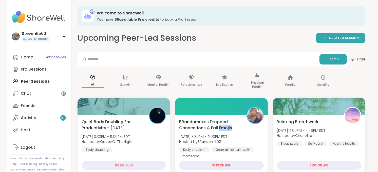
click at [209, 121] on span "BRandomness Dropped Connections & Fall Emojis" at bounding box center [210, 125] width 62 height 12
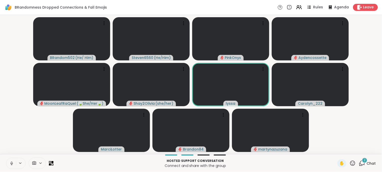
click at [39, 164] on icon at bounding box center [41, 164] width 4 height 4
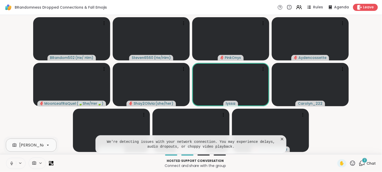
scroll to position [0, 48]
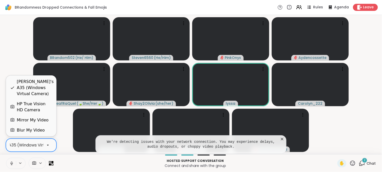
click at [44, 144] on div at bounding box center [48, 145] width 9 height 9
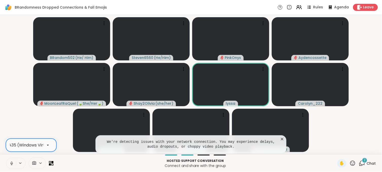
click at [44, 144] on div at bounding box center [48, 145] width 9 height 9
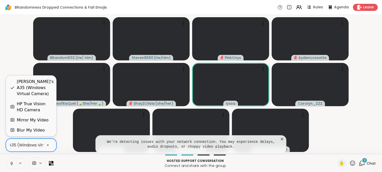
click at [44, 144] on div at bounding box center [48, 145] width 9 height 9
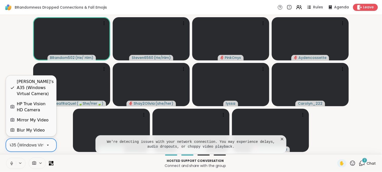
click at [38, 105] on div "HP True Vision HD Camera" at bounding box center [35, 107] width 36 height 12
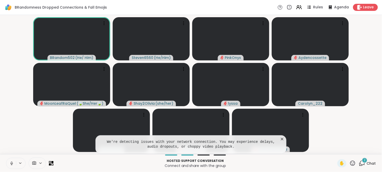
click at [281, 138] on icon at bounding box center [282, 139] width 5 height 5
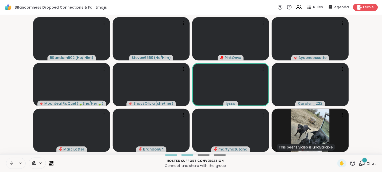
click at [13, 163] on icon at bounding box center [11, 164] width 5 height 5
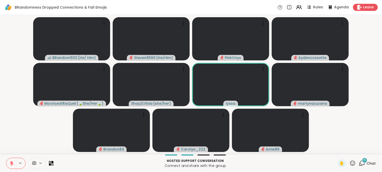
click at [13, 163] on icon at bounding box center [11, 164] width 5 height 5
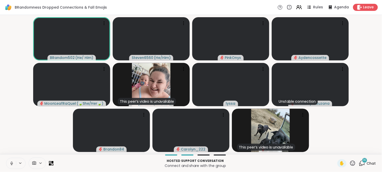
click at [364, 159] on span "16" at bounding box center [365, 161] width 3 height 4
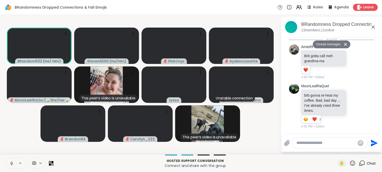
scroll to position [3081, 0]
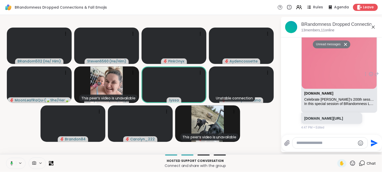
click at [335, 62] on img at bounding box center [339, 57] width 75 height 63
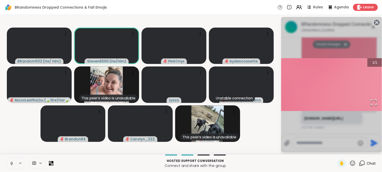
click at [377, 23] on icon at bounding box center [377, 22] width 7 height 7
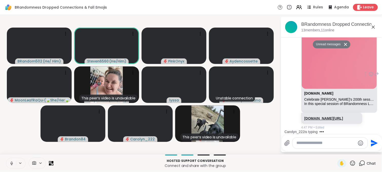
click at [343, 117] on link "[DOMAIN_NAME][URL]" at bounding box center [324, 119] width 39 height 4
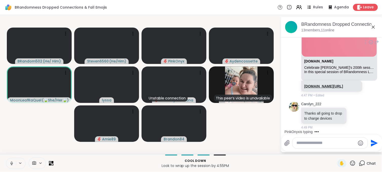
scroll to position [3149, 0]
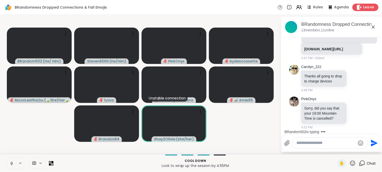
click at [367, 7] on span "Leave" at bounding box center [369, 7] width 11 height 5
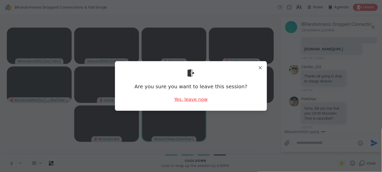
click at [194, 97] on div "Yes, leave now" at bounding box center [190, 99] width 33 height 6
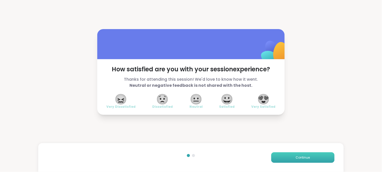
click at [296, 158] on span "Continue" at bounding box center [303, 158] width 14 height 5
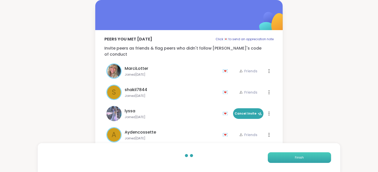
click at [295, 158] on span "Finish" at bounding box center [299, 158] width 9 height 5
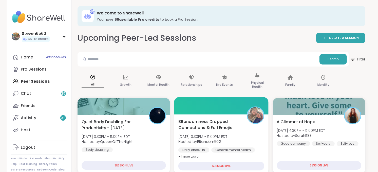
click at [228, 144] on span "Hosted by BRandom502" at bounding box center [203, 141] width 49 height 5
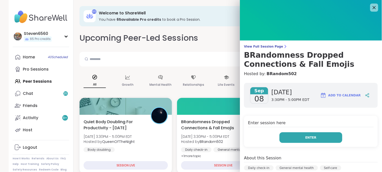
click at [290, 139] on button "Enter" at bounding box center [311, 138] width 63 height 11
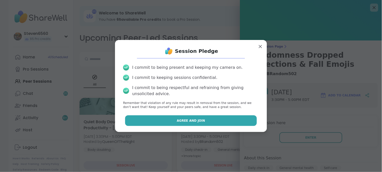
click at [210, 122] on button "Agree and Join" at bounding box center [191, 121] width 132 height 11
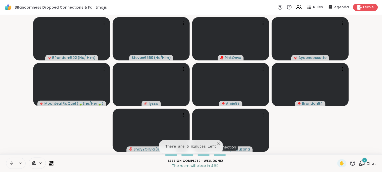
click at [39, 161] on div at bounding box center [37, 163] width 17 height 11
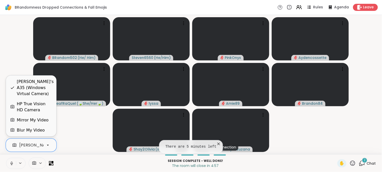
scroll to position [0, 48]
click at [46, 142] on div at bounding box center [48, 145] width 9 height 9
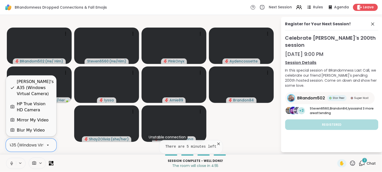
click at [39, 102] on div "HP True Vision HD Camera" at bounding box center [35, 107] width 36 height 12
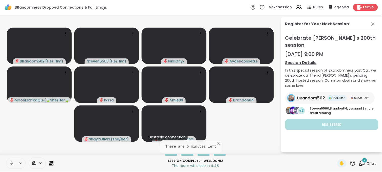
click at [364, 160] on span "2" at bounding box center [365, 161] width 2 height 4
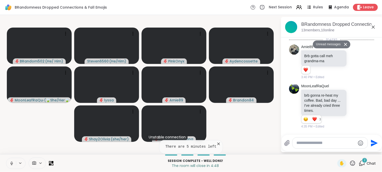
scroll to position [3359, 0]
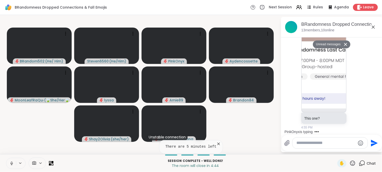
click at [335, 41] on button "Unread messages" at bounding box center [327, 45] width 29 height 8
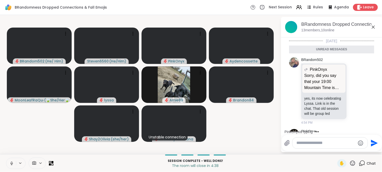
scroll to position [3130, 0]
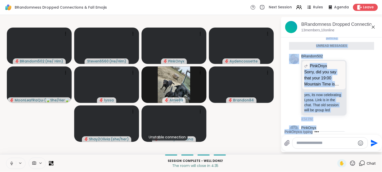
click at [377, 127] on div "Today Amie89 Brb gotta call meh grandma-ma 1 1 3:40 PM • Edited MoonLeafRaQuel …" at bounding box center [332, 85] width 101 height 95
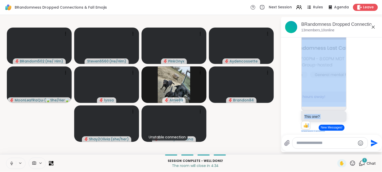
scroll to position [3260, 0]
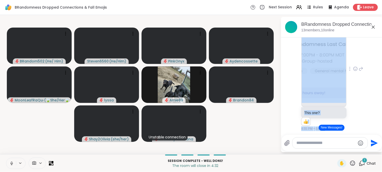
click at [364, 112] on div "PinkOnyx This one? 1 1 4:55 PM • Edited" at bounding box center [332, 69] width 85 height 129
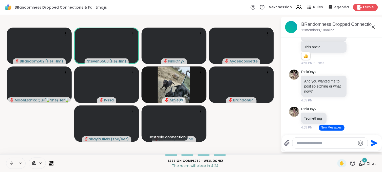
scroll to position [3339, 0]
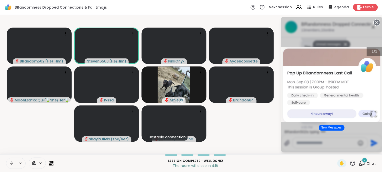
click at [357, 79] on img "Go to Slide 1" at bounding box center [332, 85] width 101 height 76
click at [331, 126] on button "New Messages!" at bounding box center [332, 128] width 26 height 6
click at [374, 21] on icon at bounding box center [377, 22] width 7 height 7
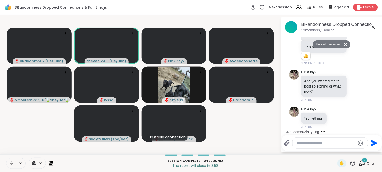
click at [317, 146] on div at bounding box center [330, 143] width 75 height 11
click at [362, 160] on div "2" at bounding box center [365, 161] width 6 height 6
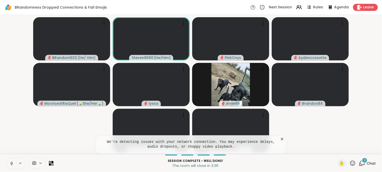
click at [283, 138] on icon at bounding box center [282, 139] width 5 height 5
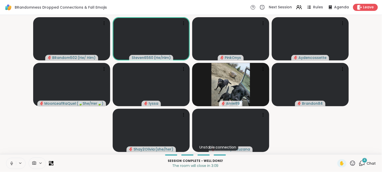
click at [364, 161] on span "4" at bounding box center [365, 161] width 2 height 4
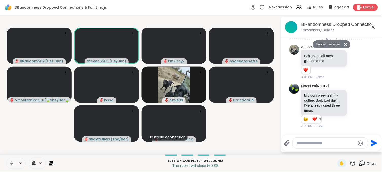
scroll to position [3515, 0]
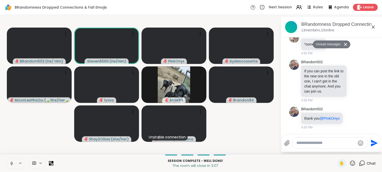
click at [318, 140] on div at bounding box center [330, 143] width 75 height 11
click at [310, 145] on textarea "Type your message" at bounding box center [326, 143] width 59 height 5
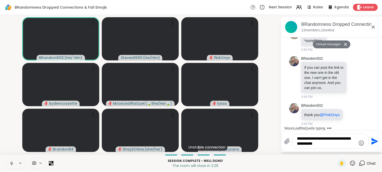
scroll to position [3544, 0]
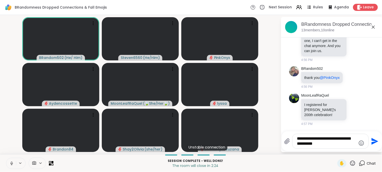
type textarea "**********"
click at [377, 139] on icon "Send" at bounding box center [375, 142] width 8 height 8
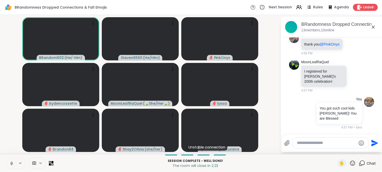
scroll to position [3578, 0]
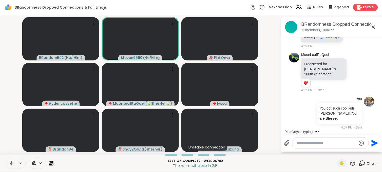
click at [300, 145] on textarea "Type your message" at bounding box center [326, 143] width 59 height 5
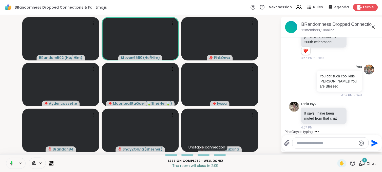
scroll to position [3617, 0]
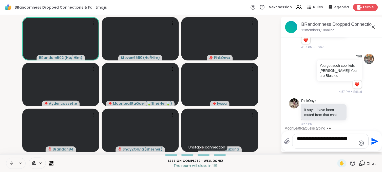
type textarea "**********"
click at [369, 142] on button "Send" at bounding box center [374, 141] width 11 height 11
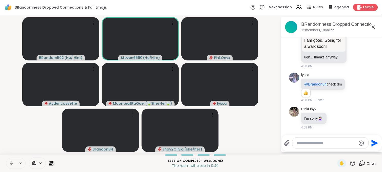
scroll to position [3739, 0]
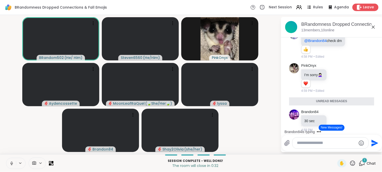
click at [364, 5] on span "Leave" at bounding box center [369, 7] width 11 height 5
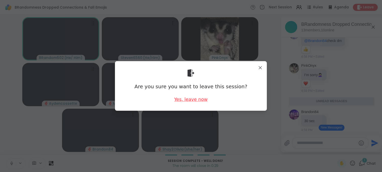
click at [197, 98] on div "Yes, leave now" at bounding box center [190, 99] width 33 height 6
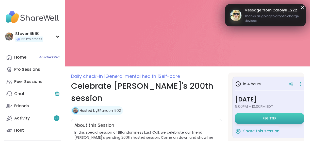
click at [267, 116] on button "Register" at bounding box center [269, 118] width 69 height 11
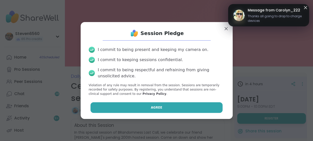
click at [205, 106] on button "Agree" at bounding box center [157, 107] width 132 height 11
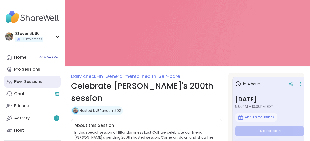
click at [39, 80] on div "Peer Sessions" at bounding box center [28, 82] width 28 height 6
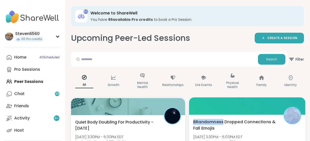
drag, startPoint x: 220, startPoint y: 97, endPoint x: 223, endPoint y: 123, distance: 25.9
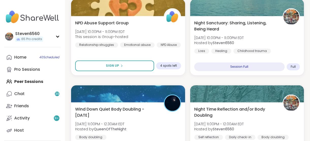
scroll to position [1316, 0]
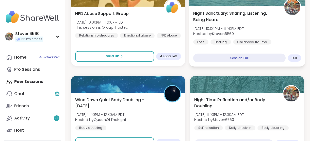
click at [252, 36] on div "Night Sanctuary: Sharing, Listening, Being Heard [DATE] 10:00PM - 11:00PM EDT H…" at bounding box center [247, 27] width 108 height 34
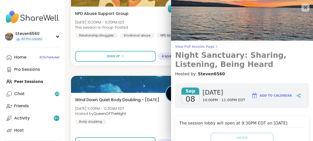
click at [216, 46] on icon at bounding box center [216, 46] width 1 height 3
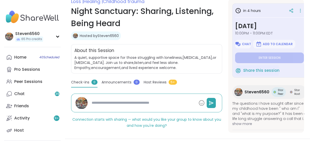
scroll to position [71, 0]
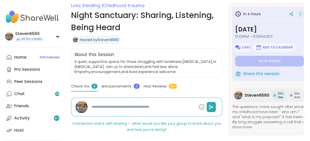
click at [297, 12] on icon at bounding box center [299, 13] width 5 height 7
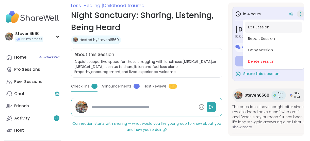
click at [260, 25] on button "Edit Session" at bounding box center [273, 27] width 57 height 11
type textarea "*"
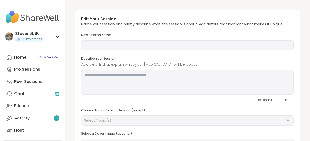
type input "**********"
type textarea "**********"
type input "**"
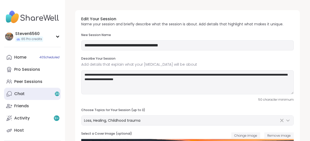
click at [22, 93] on div "Chat 39" at bounding box center [19, 94] width 10 height 6
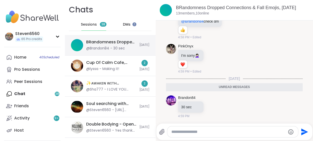
click at [110, 46] on div "@Brandon84 - 30 sec" at bounding box center [105, 48] width 39 height 5
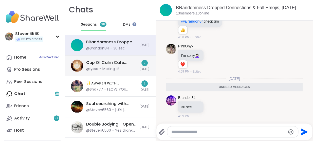
click at [114, 64] on div "Cup Of Calm Cafe, [DATE]" at bounding box center [111, 63] width 50 height 6
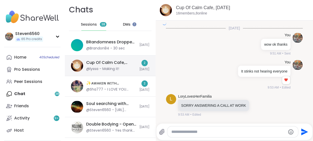
scroll to position [1852, 0]
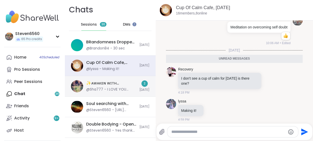
click at [123, 85] on div "✨ᴀᴡᴀᴋᴇɴ ᴡɪᴛʜ ʙᴇᴀᴜᴛɪғᴜʟ sᴏᴜʟs✨, [DATE]" at bounding box center [111, 83] width 50 height 6
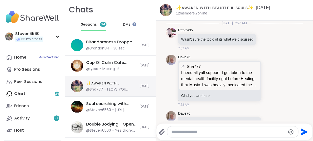
scroll to position [5511, 0]
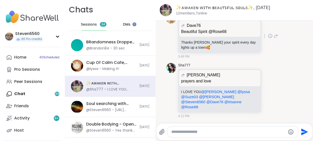
click at [210, 35] on p "Beautiful Spirit @Rose68" at bounding box center [219, 32] width 77 height 6
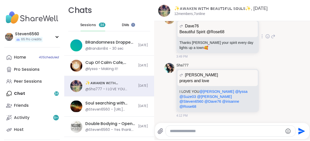
scroll to position [2118, 0]
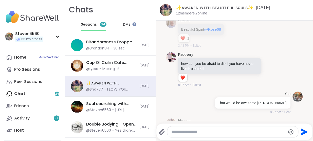
click at [205, 9] on div "1 1" at bounding box center [215, 5] width 75 height 9
click at [26, 55] on link "Home 40 Scheduled" at bounding box center [32, 57] width 57 height 12
